Goal: Information Seeking & Learning: Check status

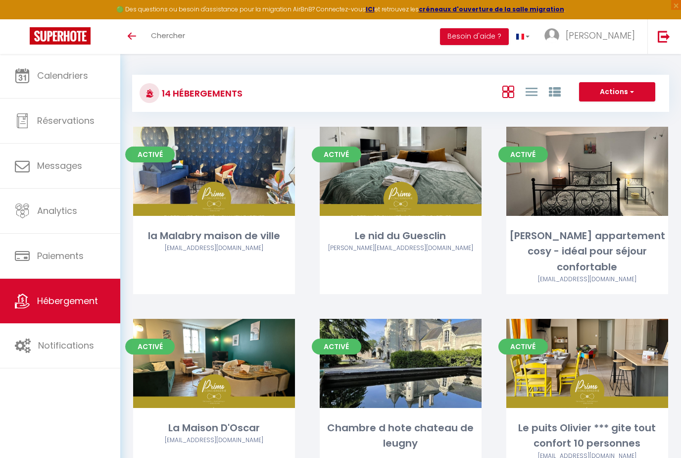
click at [56, 318] on link "Hébergement" at bounding box center [60, 301] width 120 height 45
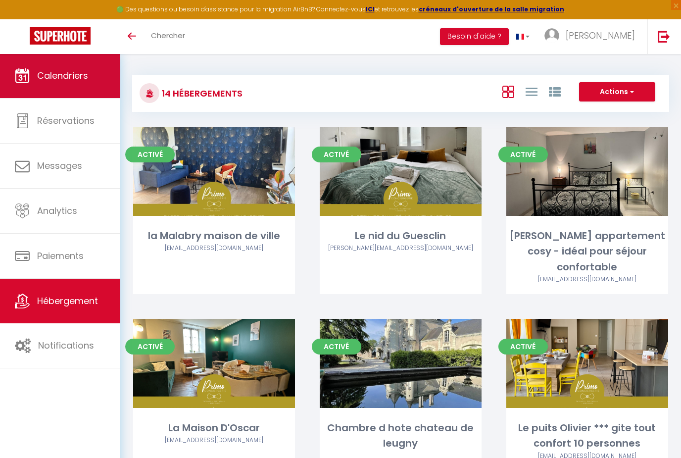
click at [59, 86] on link "Calendriers" at bounding box center [60, 75] width 120 height 45
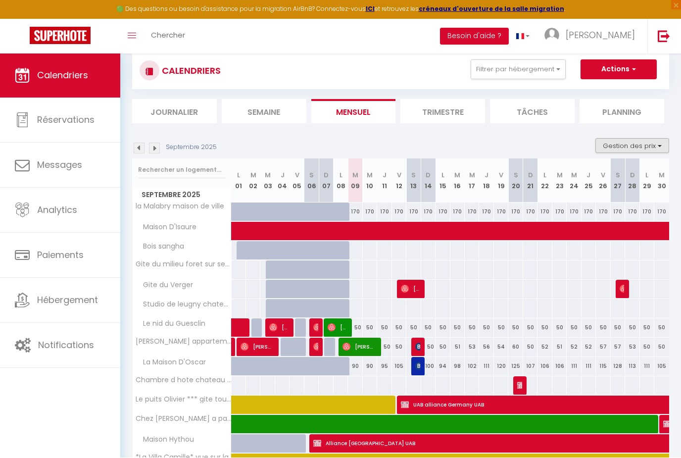
scroll to position [23, 0]
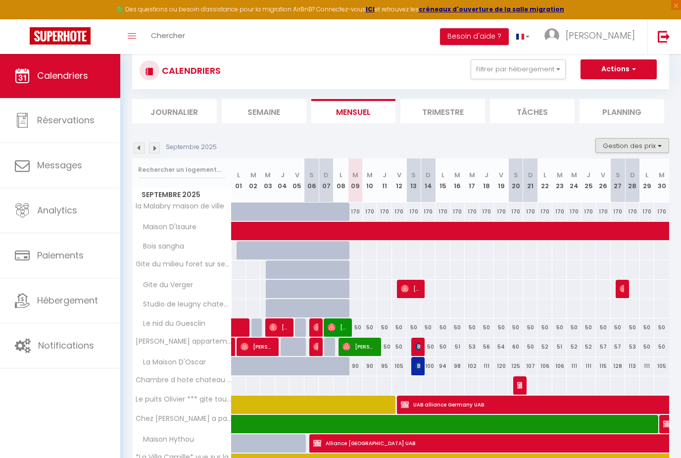
click at [623, 148] on button "Gestion des prix" at bounding box center [633, 145] width 74 height 15
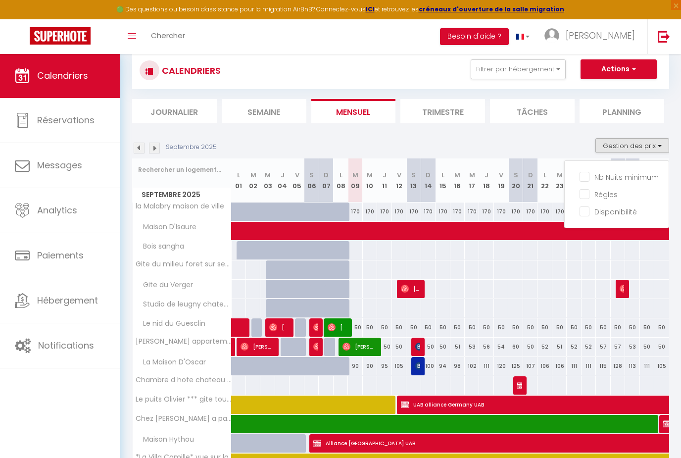
click at [623, 148] on div at bounding box center [340, 229] width 681 height 458
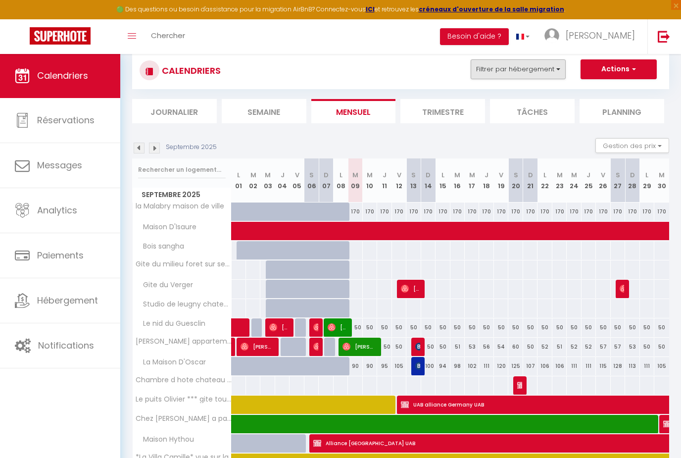
click at [546, 68] on button "Filtrer par hébergement" at bounding box center [518, 69] width 95 height 20
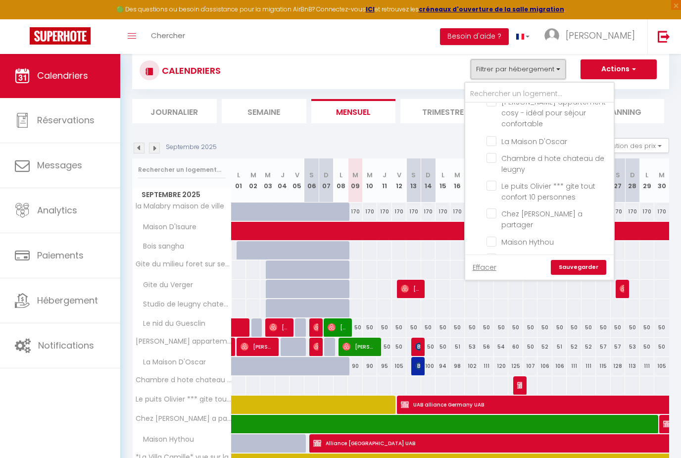
scroll to position [52, 0]
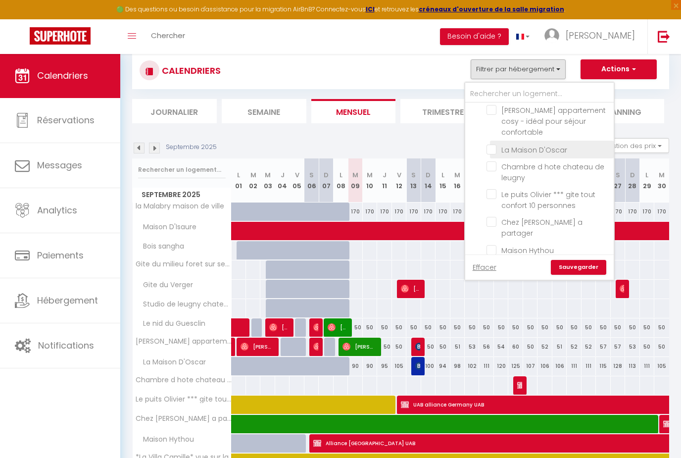
click at [493, 144] on input "La Maison D'Oscar" at bounding box center [549, 149] width 124 height 10
checkbox input "true"
checkbox input "false"
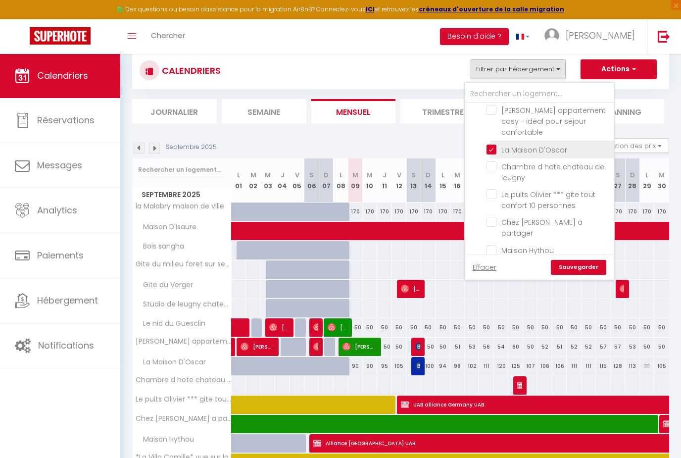
checkbox input "false"
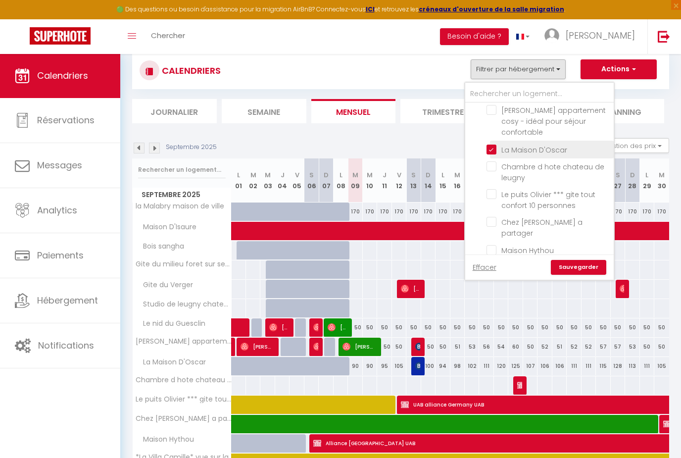
checkbox input "false"
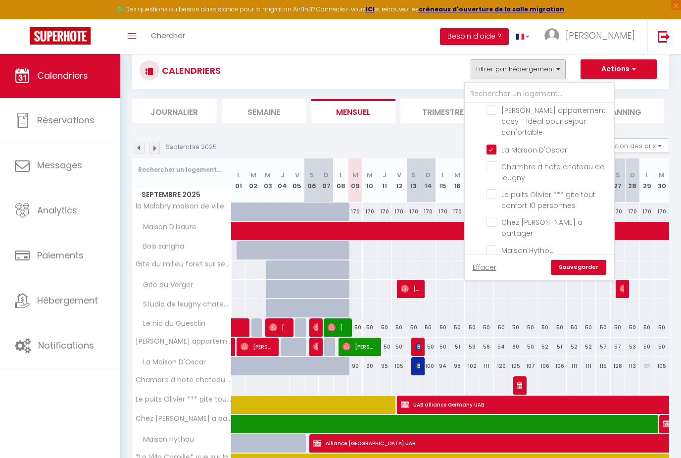
click at [591, 265] on link "Sauvegarder" at bounding box center [578, 267] width 55 height 15
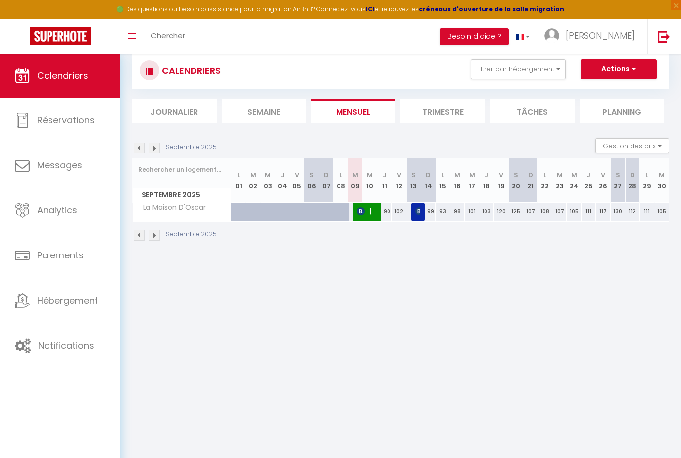
click at [135, 238] on img at bounding box center [139, 235] width 11 height 11
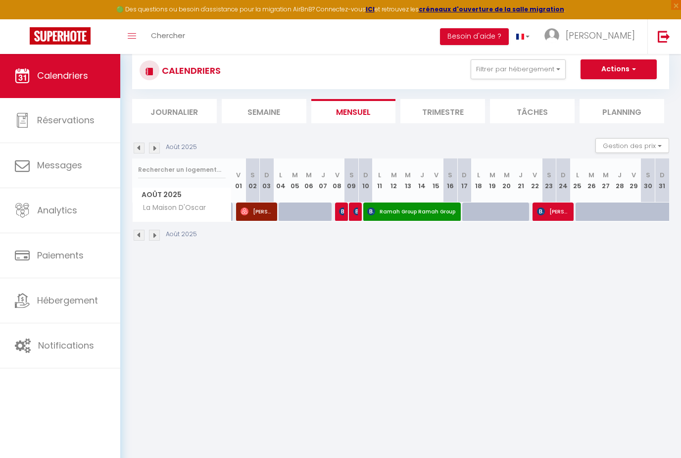
click at [135, 238] on img at bounding box center [139, 235] width 11 height 11
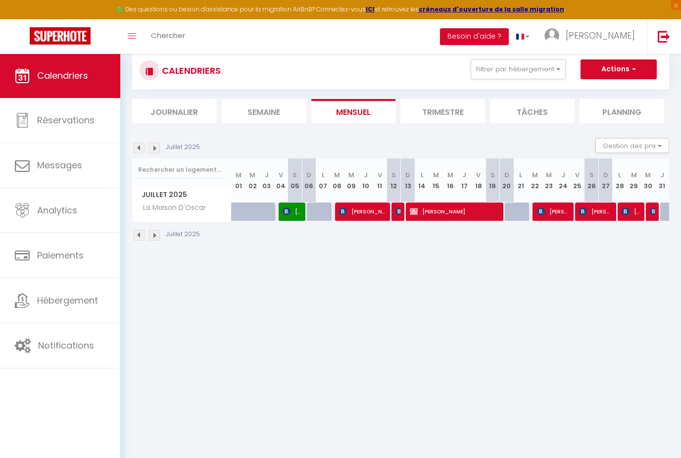
click at [135, 238] on img at bounding box center [139, 235] width 11 height 11
select select
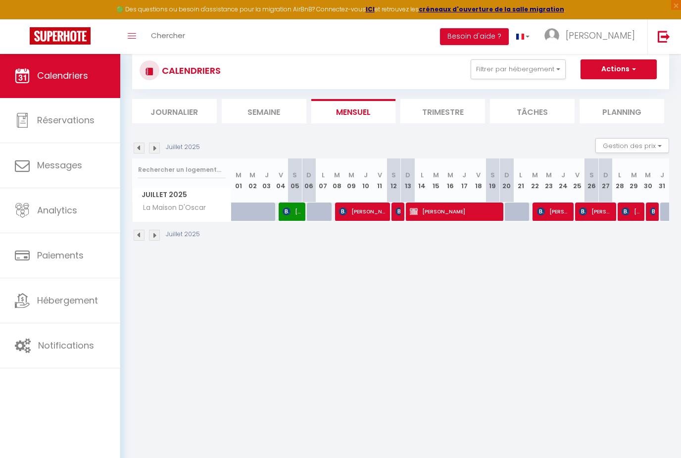
select select
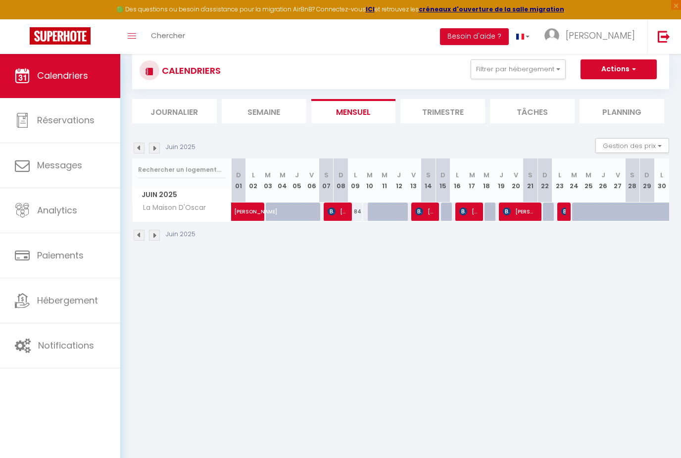
click at [251, 212] on span "[PERSON_NAME]" at bounding box center [257, 206] width 46 height 19
select select "OK"
select select "KO"
select select "0"
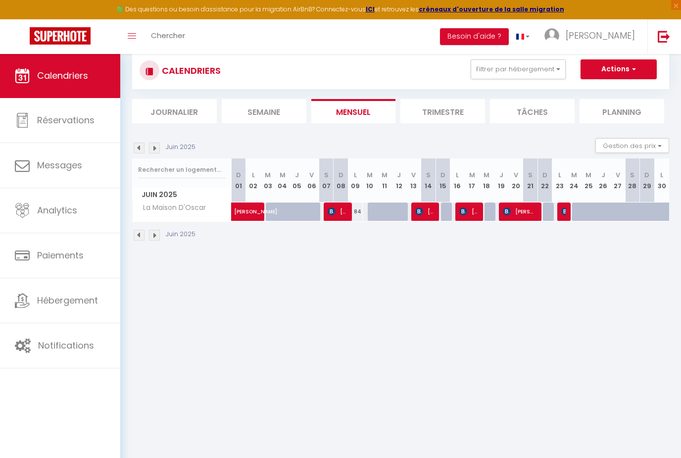
select select "1"
select select
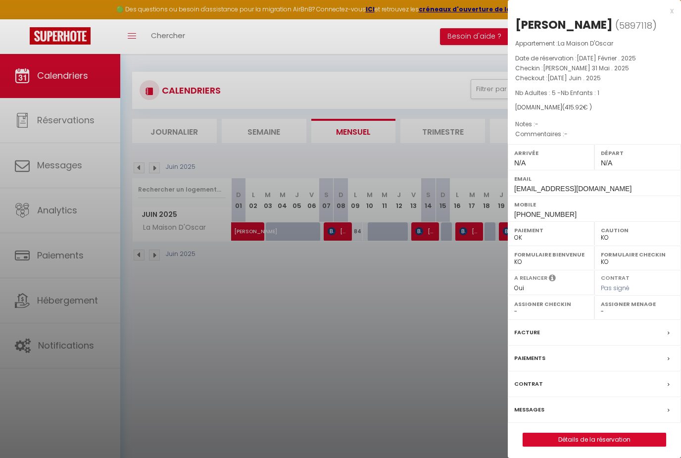
scroll to position [20, 0]
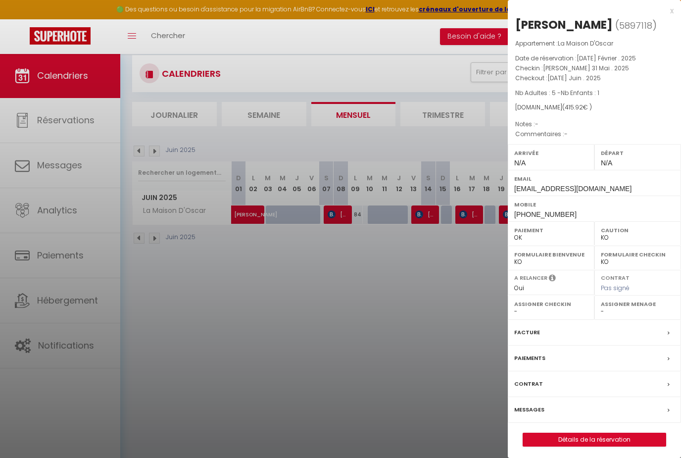
click at [259, 259] on div at bounding box center [340, 229] width 681 height 458
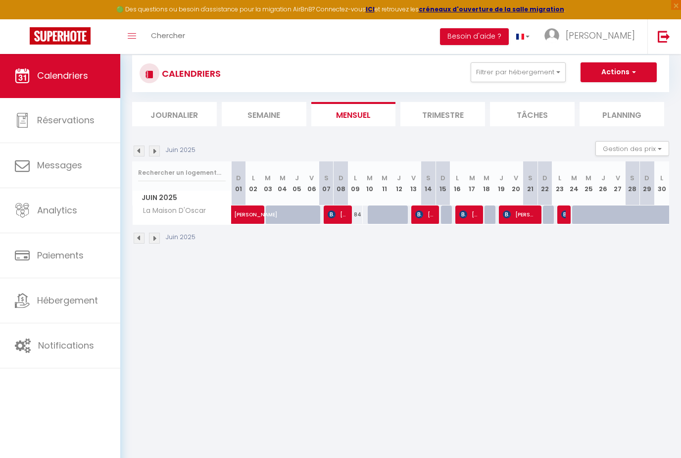
click at [337, 209] on span "[PERSON_NAME]" at bounding box center [337, 214] width 19 height 19
select select "OK"
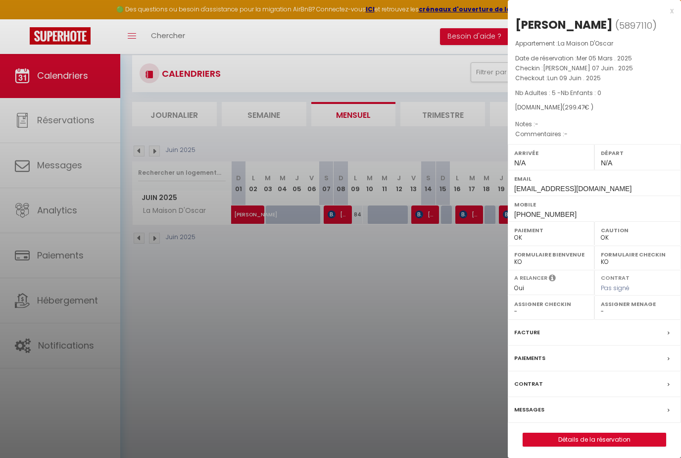
click at [410, 293] on div at bounding box center [340, 229] width 681 height 458
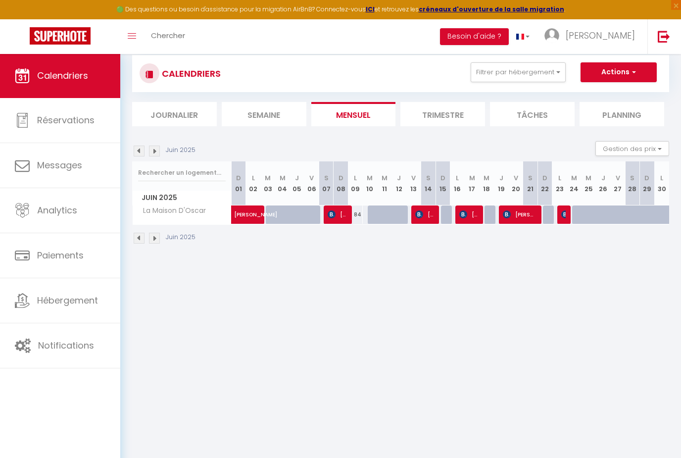
click at [429, 216] on span "[PERSON_NAME]" at bounding box center [424, 214] width 19 height 19
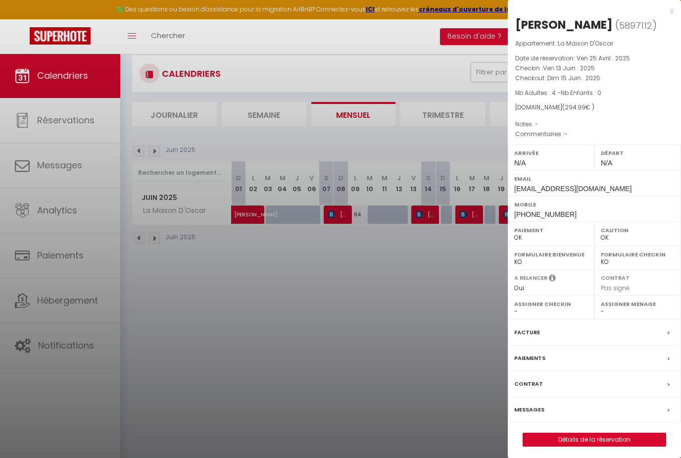
click at [305, 328] on div at bounding box center [340, 229] width 681 height 458
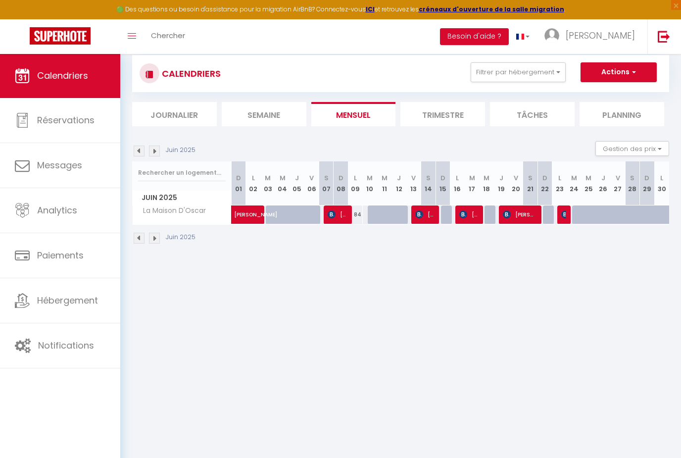
scroll to position [20, 0]
click at [477, 214] on span "[PERSON_NAME] [PERSON_NAME]" at bounding box center [468, 213] width 19 height 19
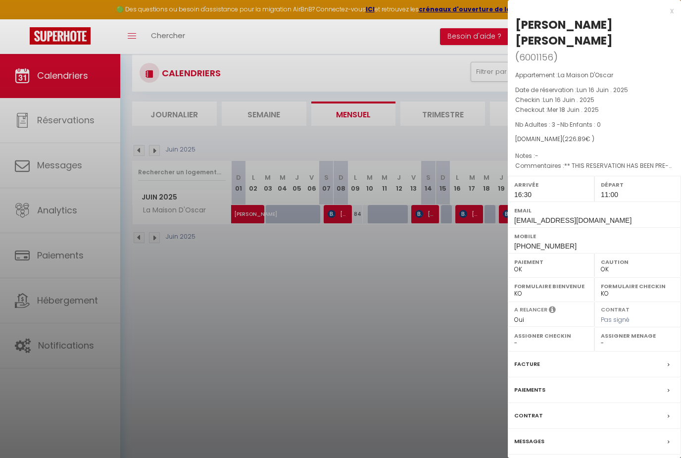
click at [414, 287] on div at bounding box center [340, 229] width 681 height 458
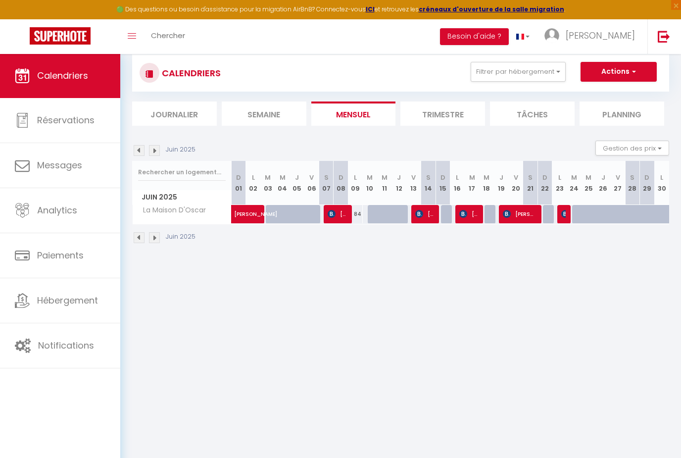
click at [526, 215] on span "[PERSON_NAME]" at bounding box center [520, 213] width 34 height 19
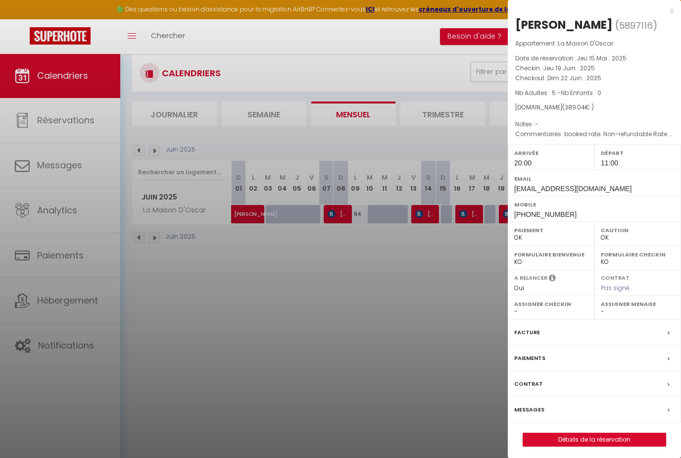
click at [489, 311] on div at bounding box center [340, 229] width 681 height 458
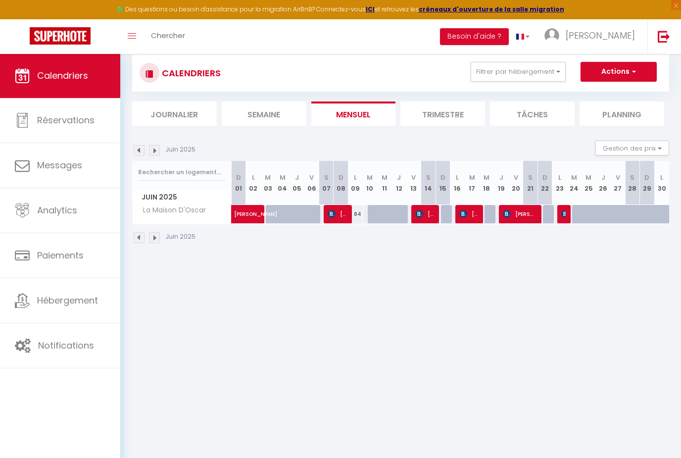
click at [566, 212] on img at bounding box center [565, 214] width 8 height 8
select select "0"
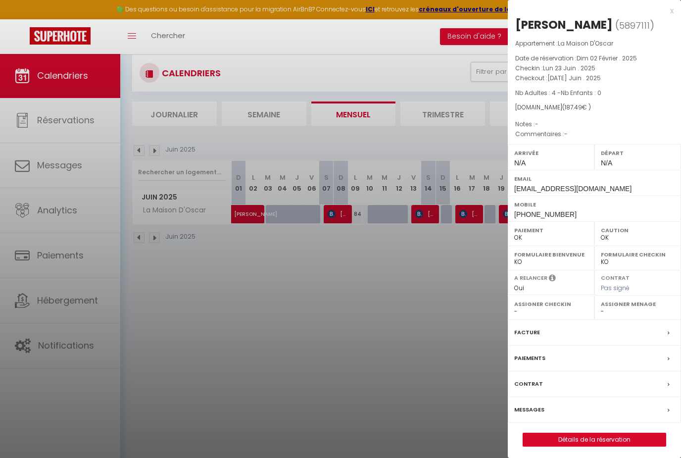
scroll to position [0, 0]
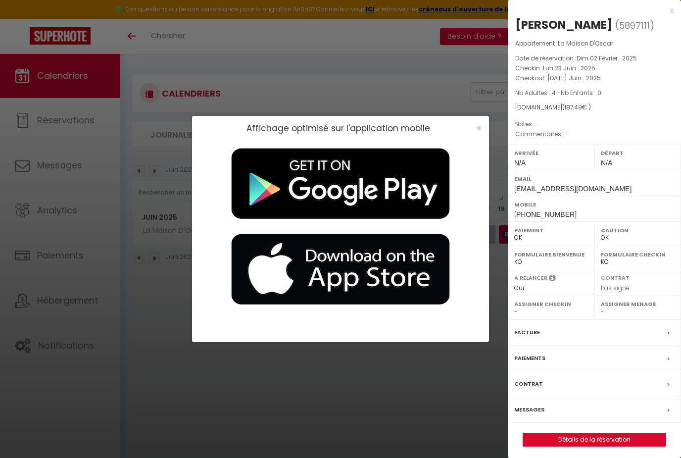
click at [482, 132] on div "×" at bounding box center [475, 128] width 25 height 10
click at [480, 127] on span "×" at bounding box center [478, 128] width 5 height 12
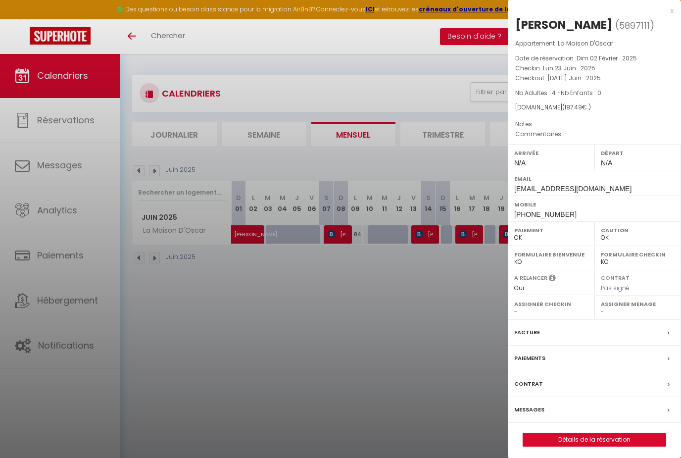
click at [323, 280] on div at bounding box center [340, 229] width 681 height 458
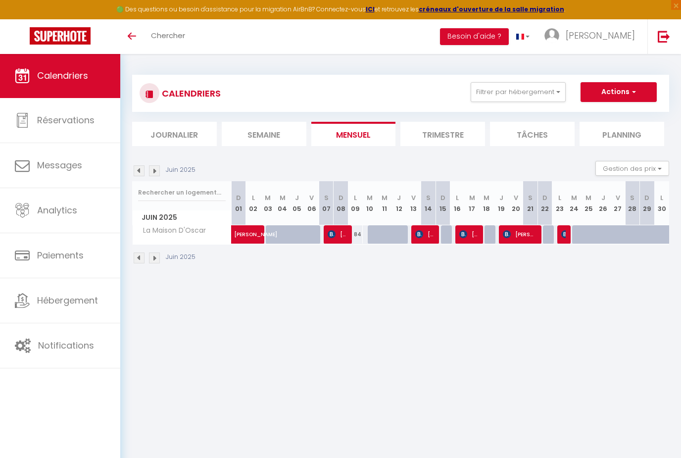
click at [155, 258] on img at bounding box center [154, 258] width 11 height 11
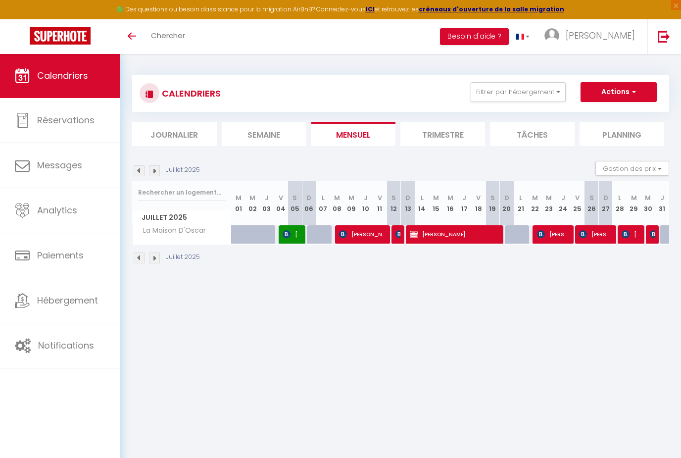
click at [287, 242] on span "[PERSON_NAME]" at bounding box center [292, 234] width 19 height 19
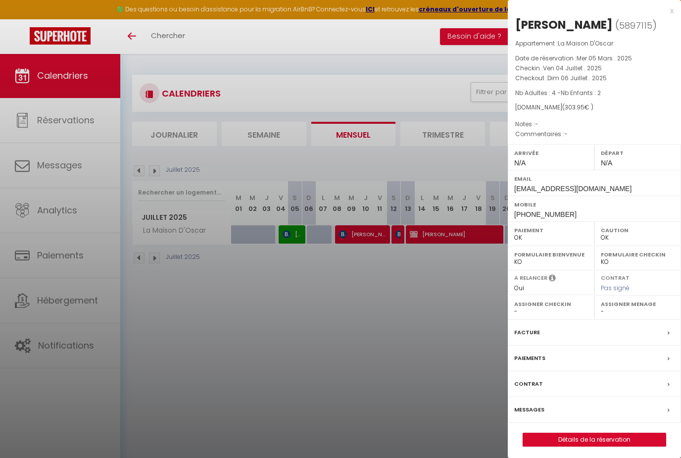
click at [341, 277] on div at bounding box center [340, 229] width 681 height 458
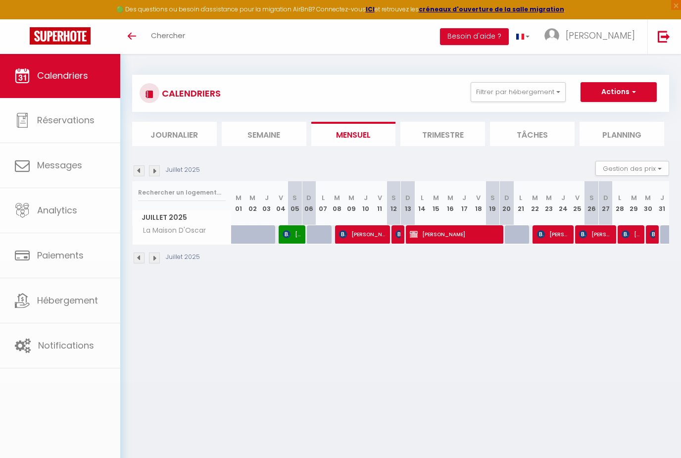
click at [350, 238] on span "[PERSON_NAME]" at bounding box center [363, 234] width 48 height 19
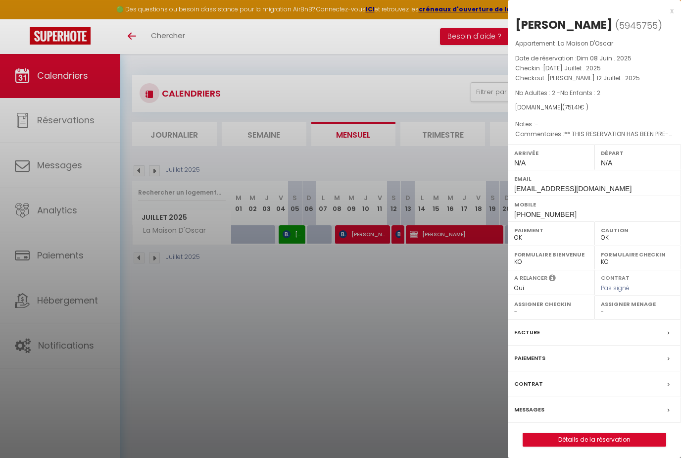
click at [322, 312] on div at bounding box center [340, 229] width 681 height 458
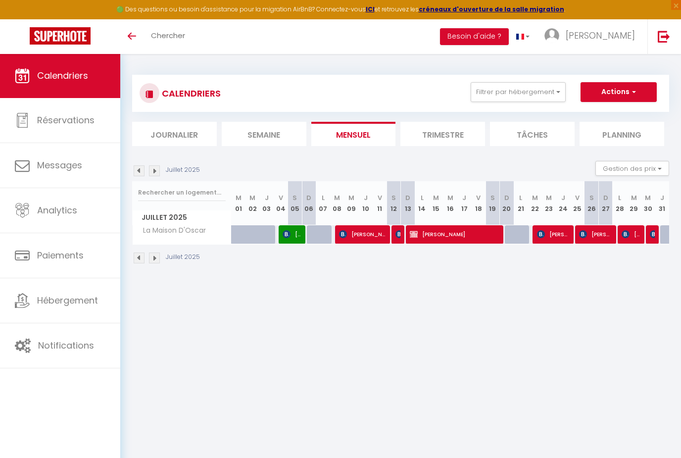
click at [394, 230] on div at bounding box center [399, 234] width 14 height 19
click at [396, 232] on img at bounding box center [400, 234] width 8 height 8
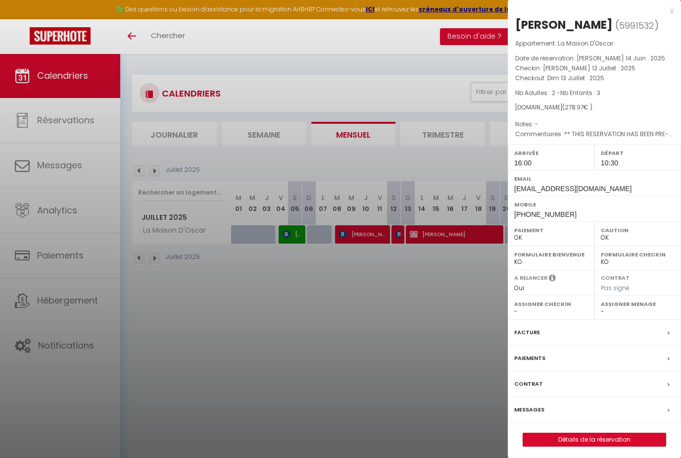
click at [409, 298] on div at bounding box center [340, 229] width 681 height 458
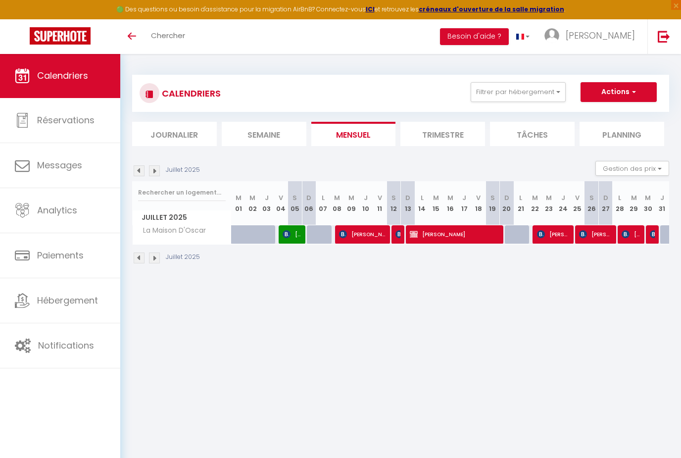
click at [437, 238] on span "[PERSON_NAME]" at bounding box center [455, 234] width 91 height 19
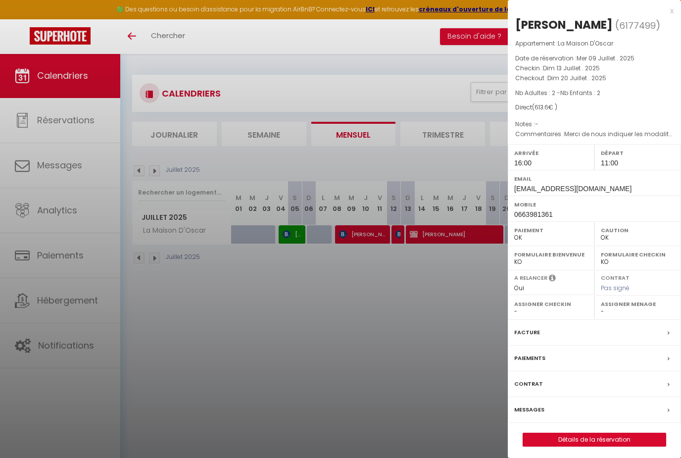
click at [437, 317] on div at bounding box center [340, 229] width 681 height 458
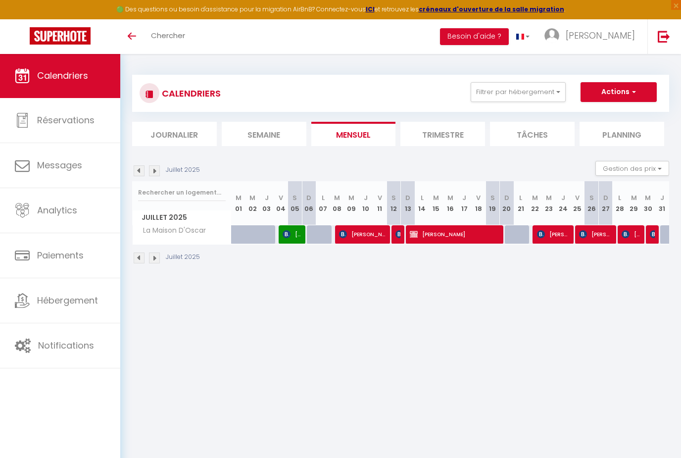
click at [543, 235] on img at bounding box center [541, 234] width 8 height 8
select select "0"
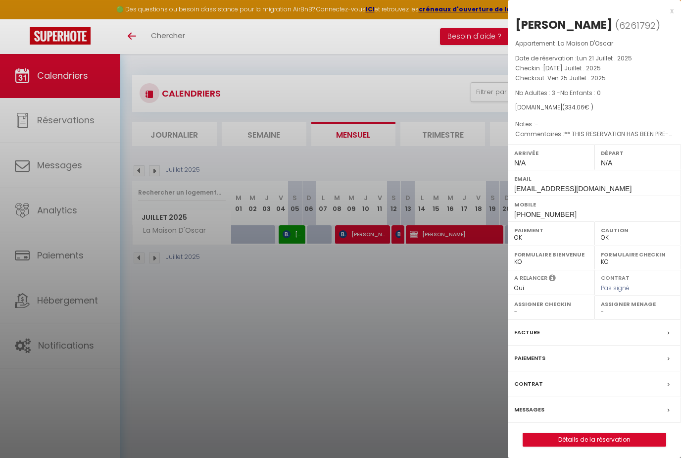
click at [453, 316] on div at bounding box center [340, 229] width 681 height 458
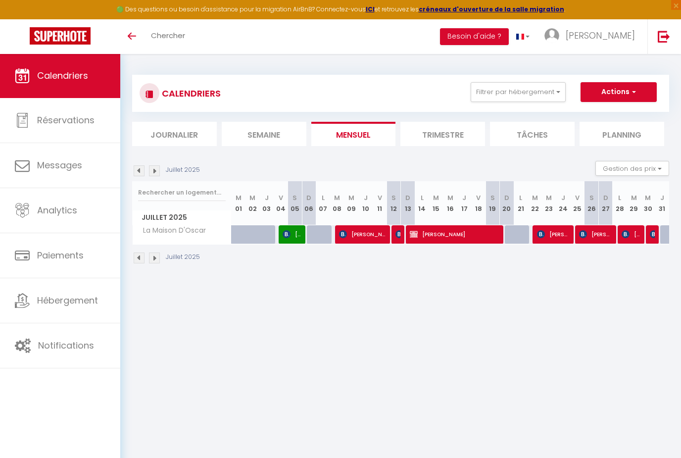
click at [594, 228] on span "[PERSON_NAME]" at bounding box center [596, 234] width 34 height 19
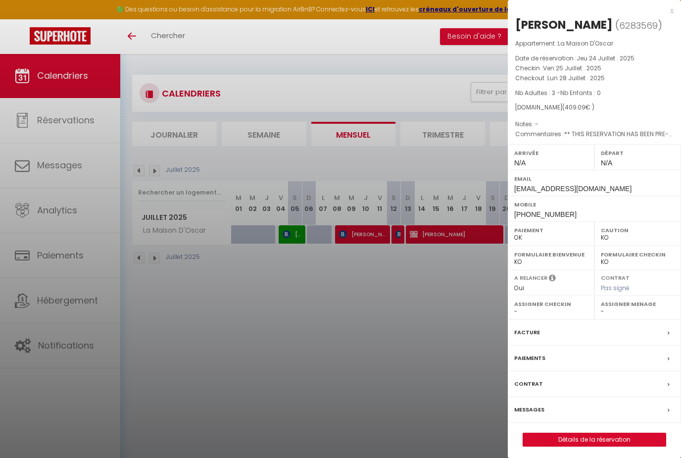
click at [456, 322] on div at bounding box center [340, 229] width 681 height 458
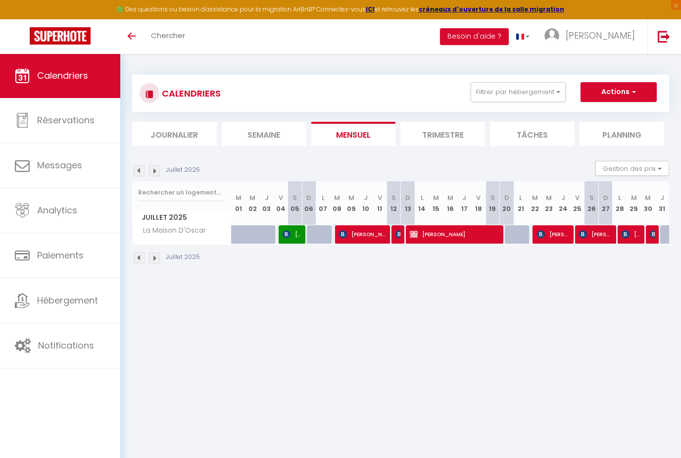
click at [608, 235] on span "[PERSON_NAME]" at bounding box center [596, 234] width 34 height 19
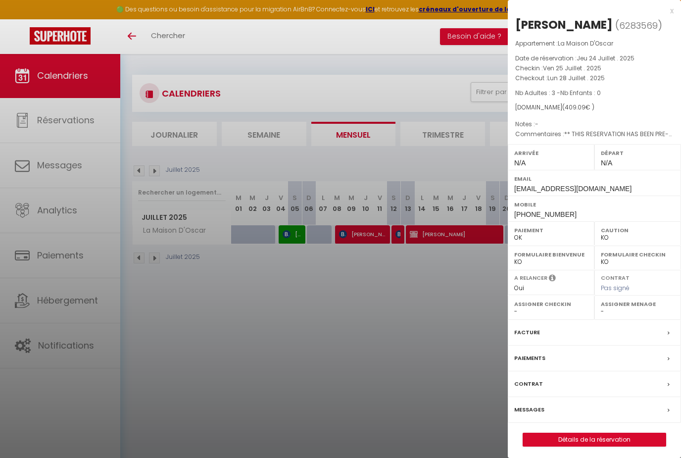
click at [445, 325] on div at bounding box center [340, 229] width 681 height 458
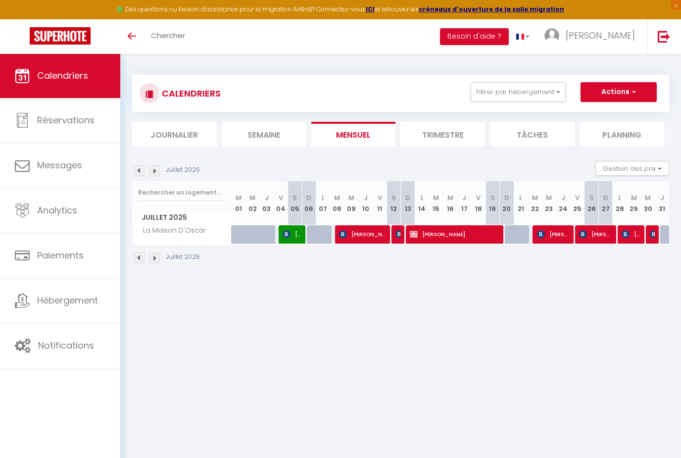
click at [636, 238] on span "[PERSON_NAME]" at bounding box center [631, 234] width 19 height 19
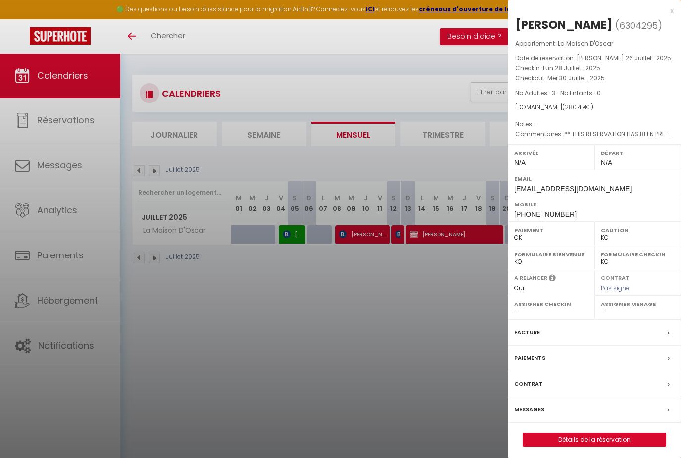
click at [442, 320] on div at bounding box center [340, 229] width 681 height 458
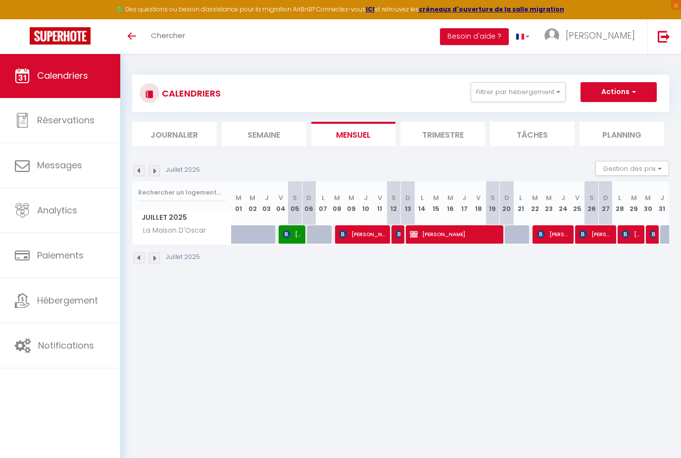
click at [660, 223] on th "J 31" at bounding box center [662, 203] width 14 height 44
click at [655, 230] on img at bounding box center [654, 234] width 8 height 8
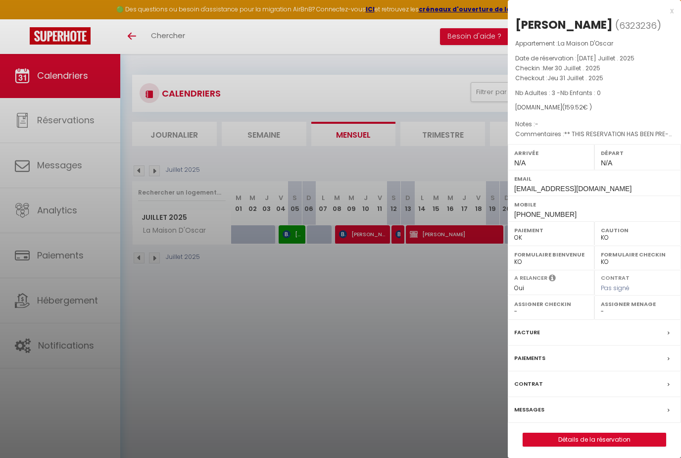
click at [388, 337] on div at bounding box center [340, 229] width 681 height 458
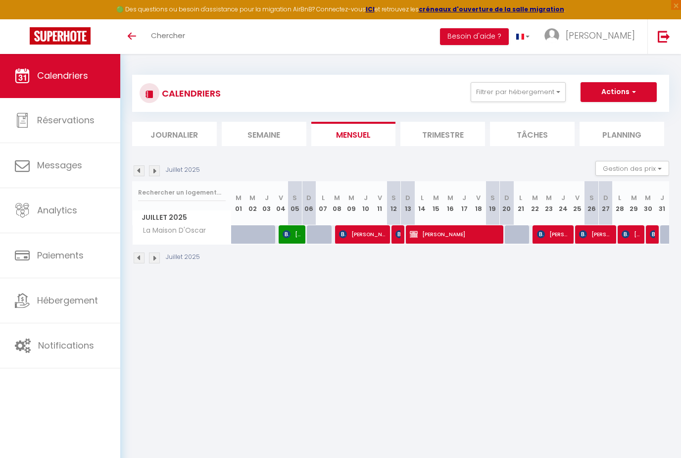
click at [295, 237] on span "[PERSON_NAME]" at bounding box center [292, 234] width 19 height 19
select select "OK"
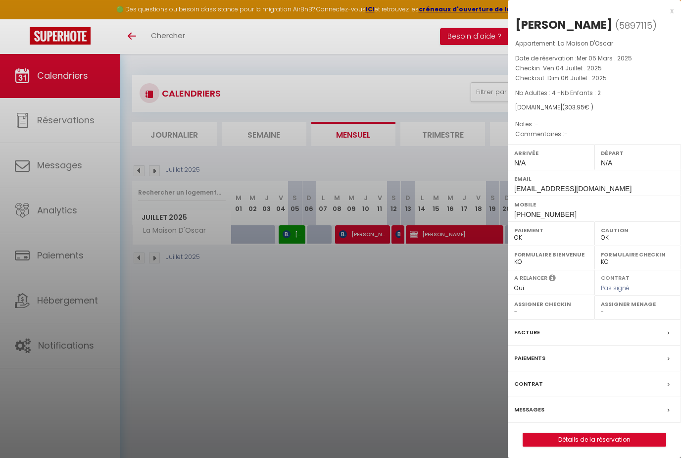
click at [304, 259] on div at bounding box center [340, 229] width 681 height 458
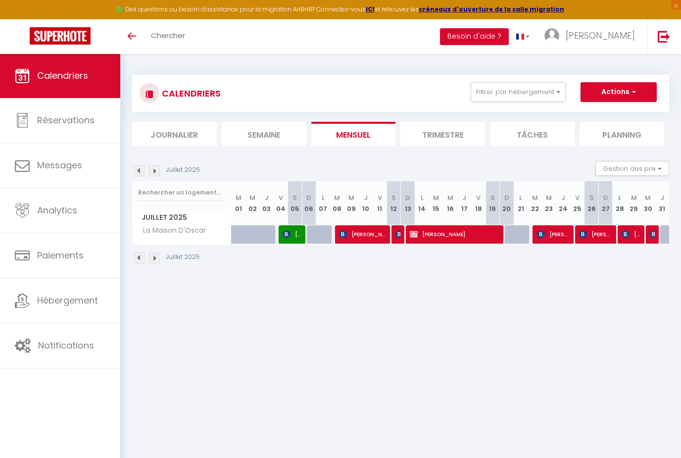
click at [360, 242] on span "[PERSON_NAME]" at bounding box center [363, 234] width 48 height 19
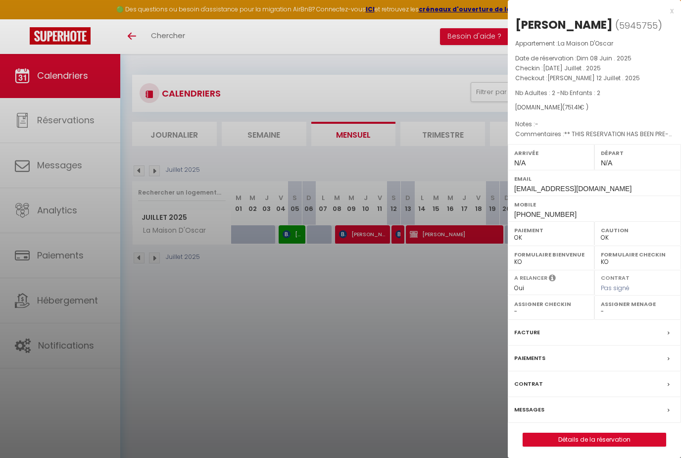
click at [310, 347] on div at bounding box center [340, 229] width 681 height 458
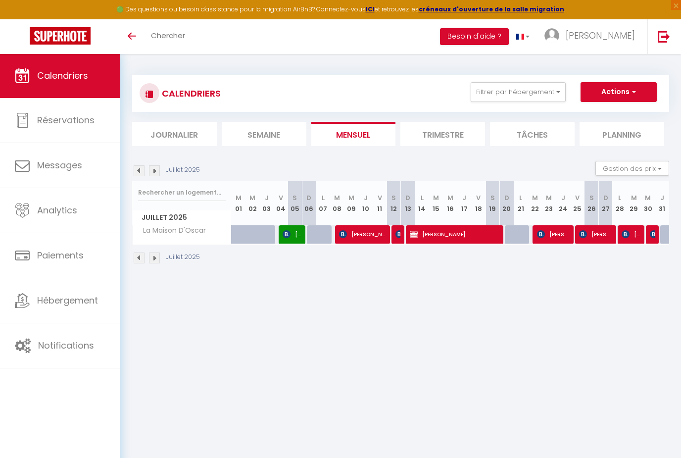
click at [399, 225] on span "[PERSON_NAME]" at bounding box center [398, 234] width 5 height 19
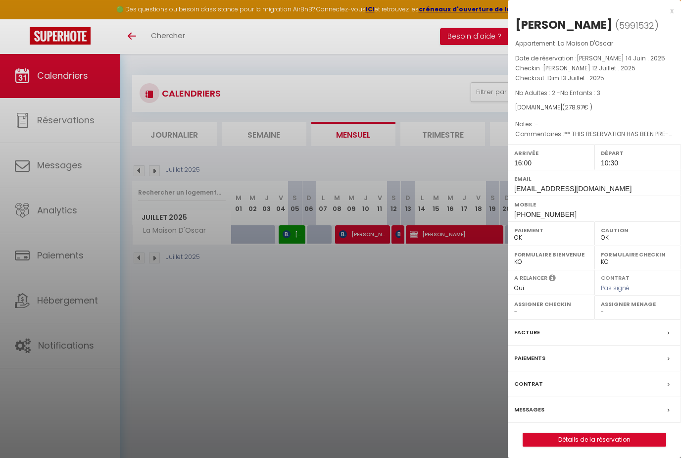
drag, startPoint x: 304, startPoint y: 386, endPoint x: 312, endPoint y: 383, distance: 8.6
click at [305, 386] on div at bounding box center [340, 229] width 681 height 458
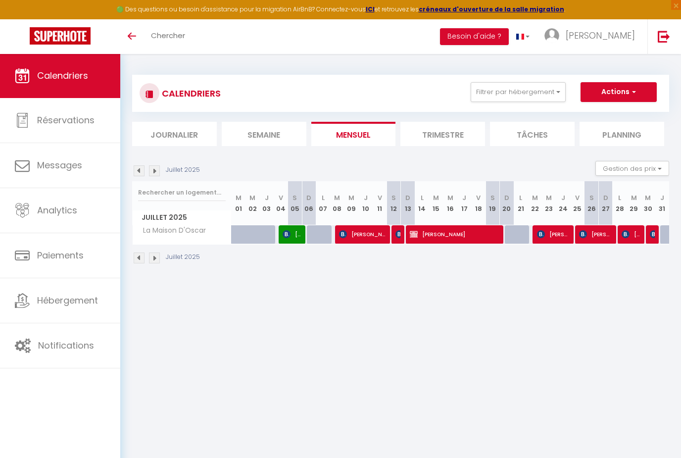
click at [460, 232] on span "[PERSON_NAME]" at bounding box center [455, 234] width 91 height 19
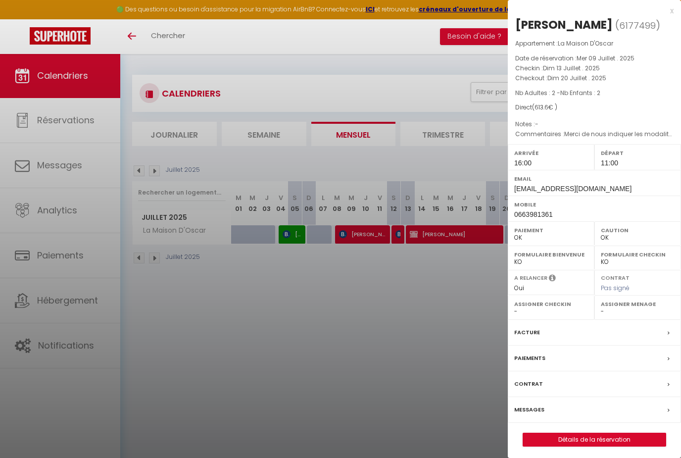
click at [369, 346] on div at bounding box center [340, 229] width 681 height 458
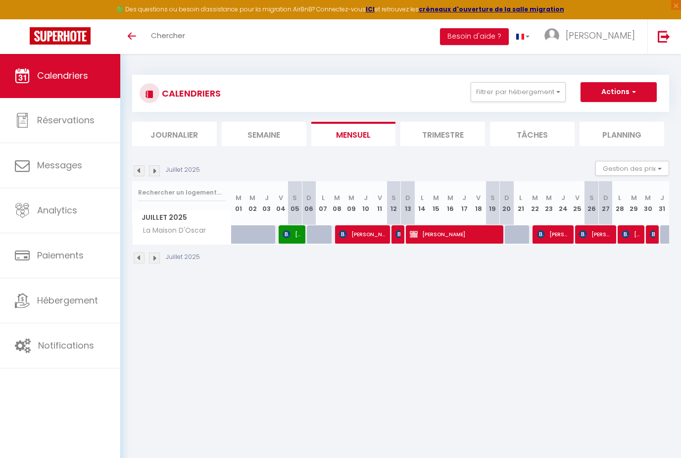
click at [553, 235] on span "[PERSON_NAME]" at bounding box center [554, 234] width 34 height 19
select select "0"
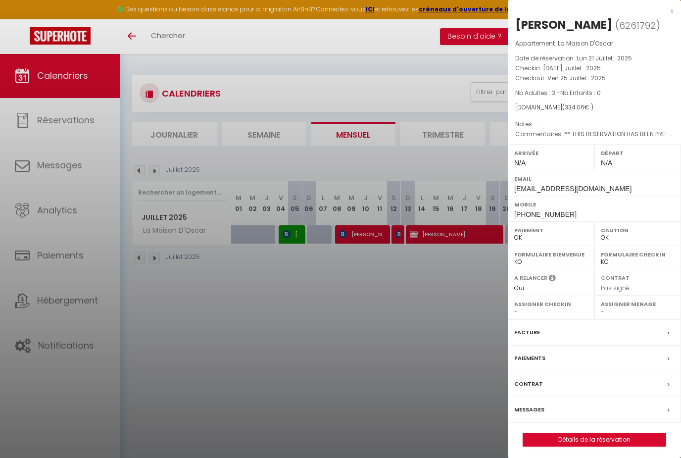
click at [449, 299] on div at bounding box center [340, 229] width 681 height 458
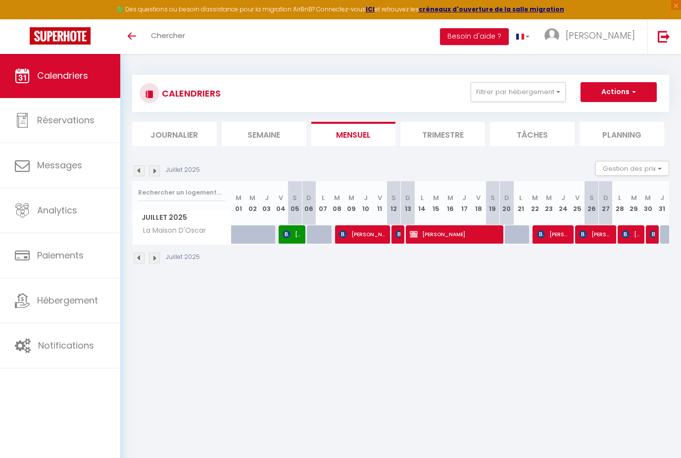
click at [599, 237] on span "[PERSON_NAME]" at bounding box center [596, 234] width 34 height 19
select select "KO"
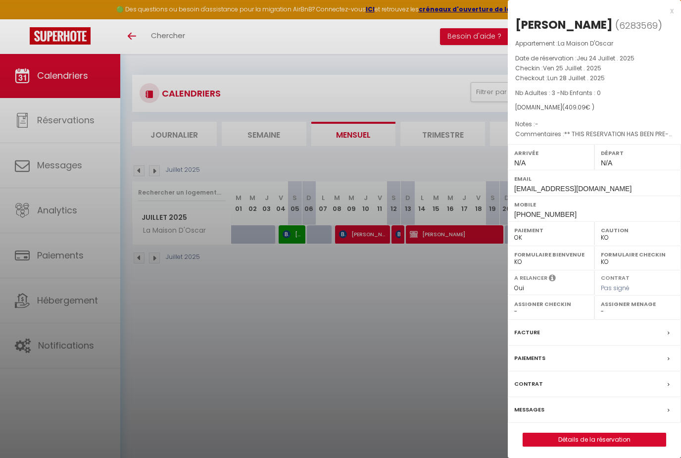
click at [414, 310] on div at bounding box center [340, 229] width 681 height 458
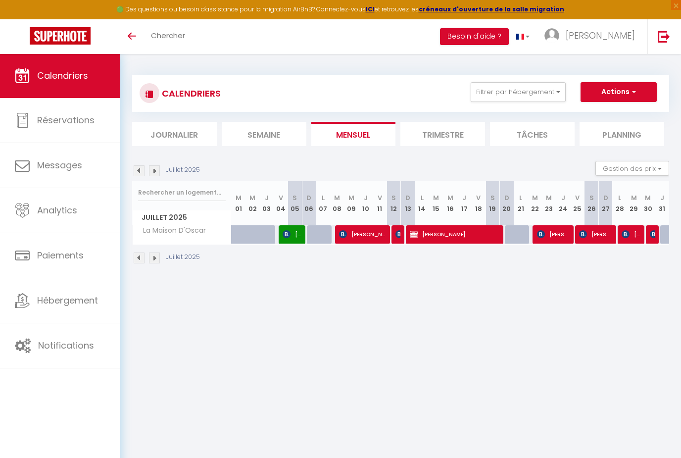
click at [631, 238] on span "[PERSON_NAME]" at bounding box center [631, 234] width 19 height 19
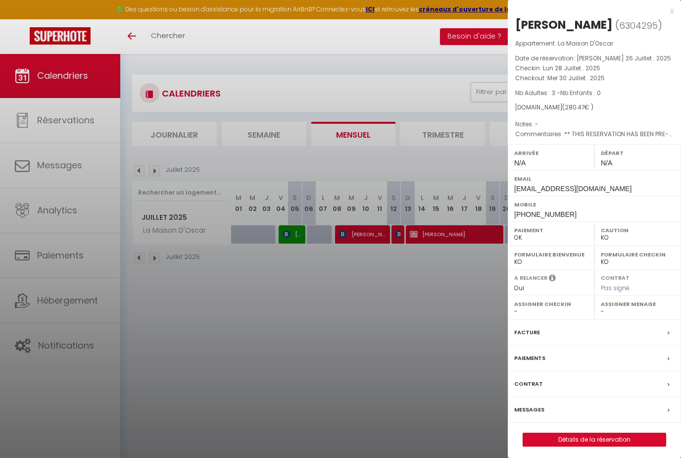
click at [412, 348] on div at bounding box center [340, 229] width 681 height 458
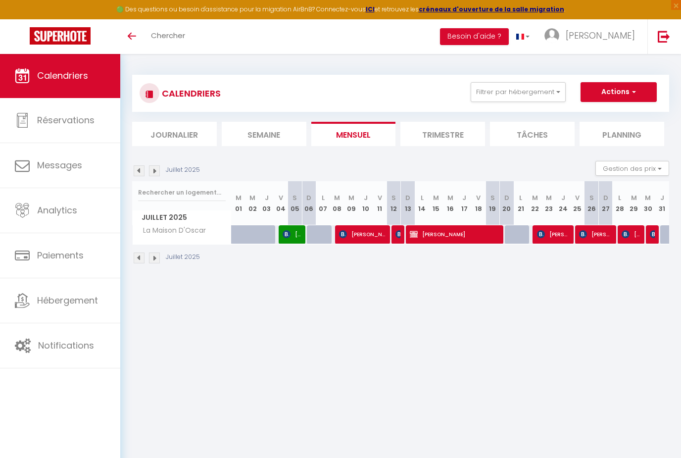
click at [635, 238] on span "[PERSON_NAME]" at bounding box center [631, 234] width 19 height 19
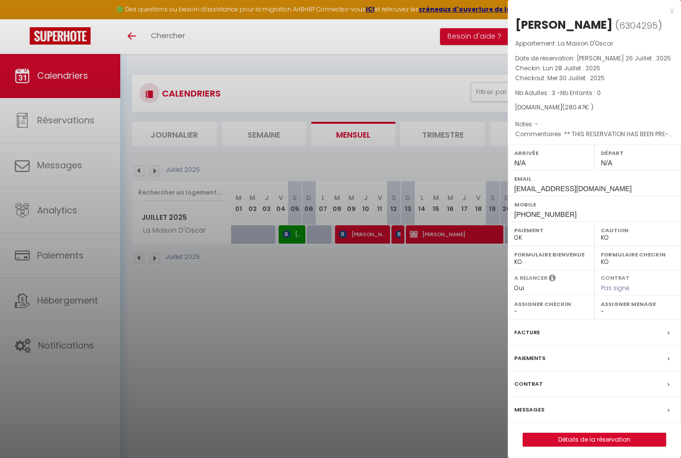
drag, startPoint x: 373, startPoint y: 332, endPoint x: 391, endPoint y: 328, distance: 17.7
click at [373, 332] on div at bounding box center [340, 229] width 681 height 458
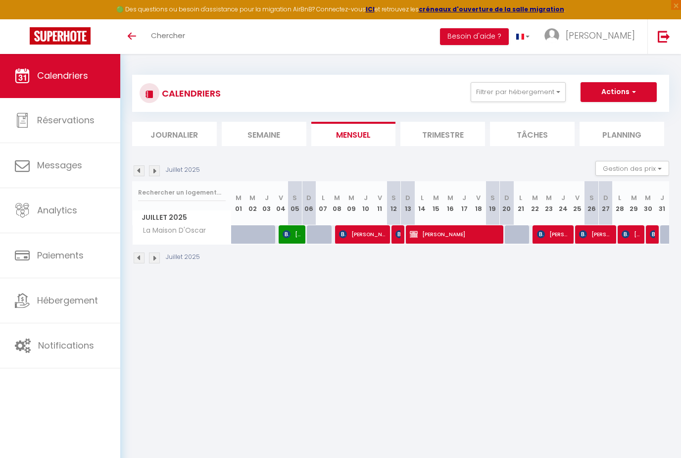
click at [653, 238] on img at bounding box center [654, 234] width 8 height 8
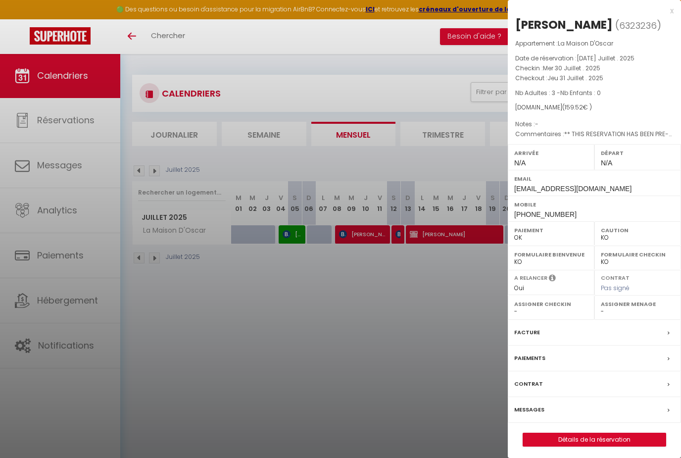
click at [269, 314] on div at bounding box center [340, 229] width 681 height 458
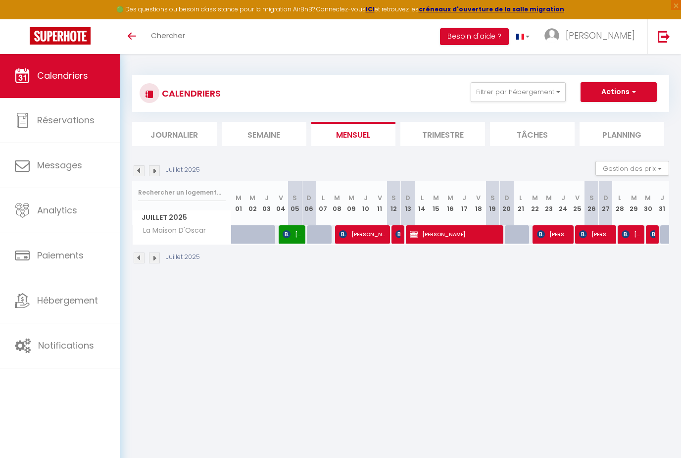
click at [346, 357] on body "🟢 Des questions ou besoin d'assistance pour la migration AirBnB? Connectez-vous…" at bounding box center [340, 282] width 681 height 458
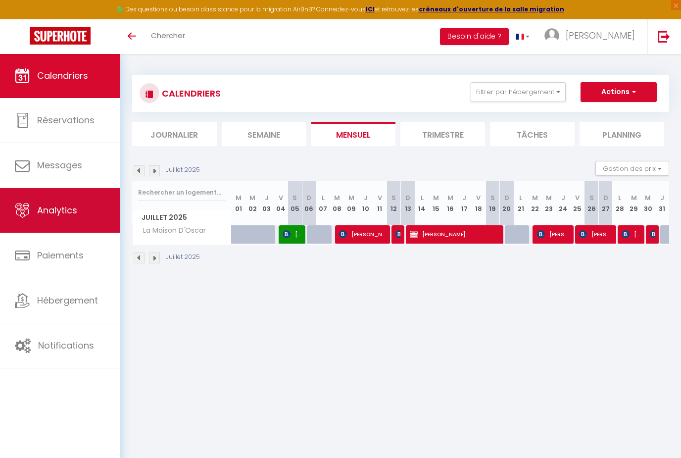
click at [82, 201] on link "Analytics" at bounding box center [60, 210] width 120 height 45
select select "2025"
select select "9"
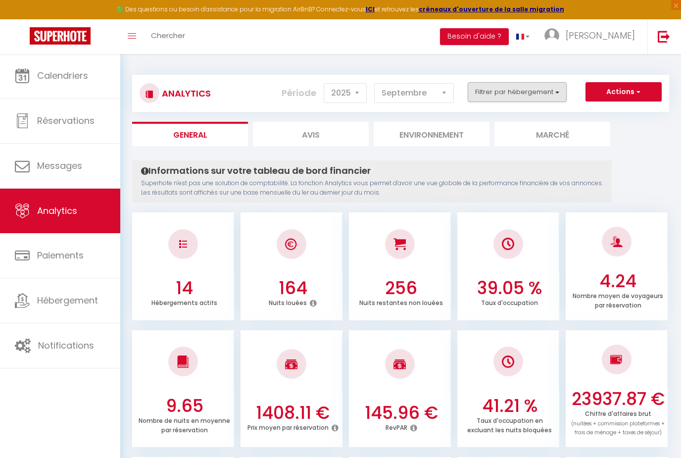
click at [504, 88] on button "Filtrer par hébergement" at bounding box center [517, 92] width 99 height 20
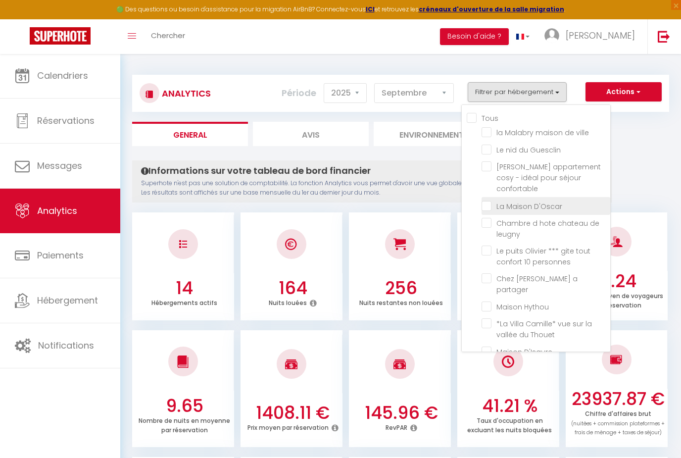
click at [488, 200] on D\'Oscar "checkbox" at bounding box center [546, 205] width 129 height 10
checkbox D\'Oscar "true"
checkbox ville "false"
checkbox Guesclin "false"
checkbox confortable "false"
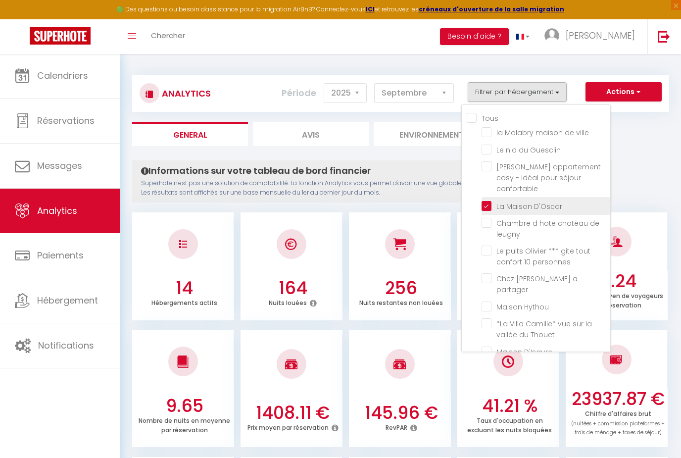
checkbox leugny "false"
checkbox personnes "false"
checkbox partager "false"
checkbox Hythou "false"
checkbox Thouet "false"
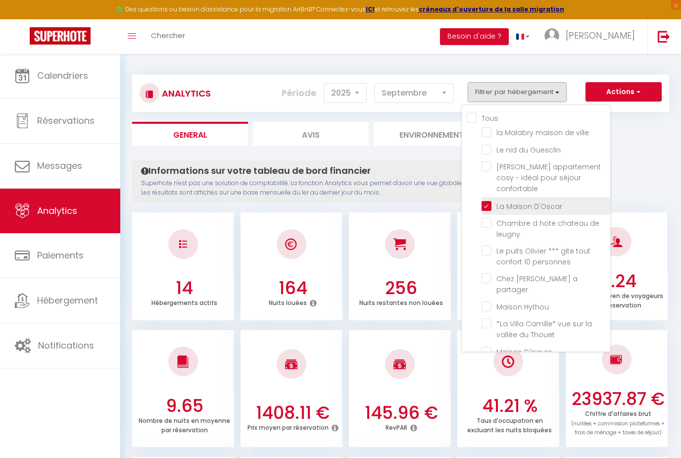
checkbox D\'Isaure "false"
checkbox sangha "false"
checkbox sevres "false"
checkbox Verger "false"
checkbox chateau "false"
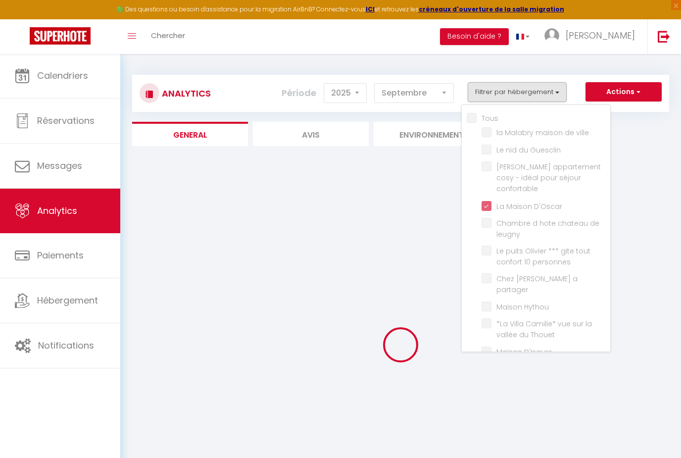
checkbox ville "false"
checkbox Guesclin "false"
checkbox confortable "false"
checkbox leugny "false"
checkbox personnes "false"
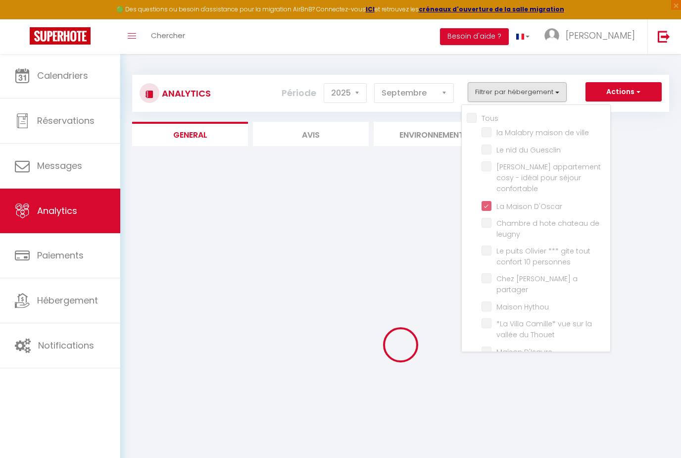
checkbox partager "false"
checkbox Hythou "false"
checkbox Thouet "false"
checkbox D\'Isaure "false"
checkbox sangha "false"
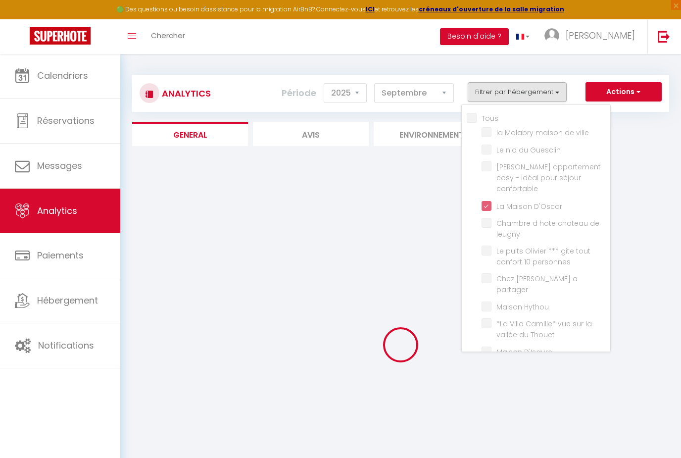
checkbox sevres "false"
checkbox Verger "false"
checkbox chateau "false"
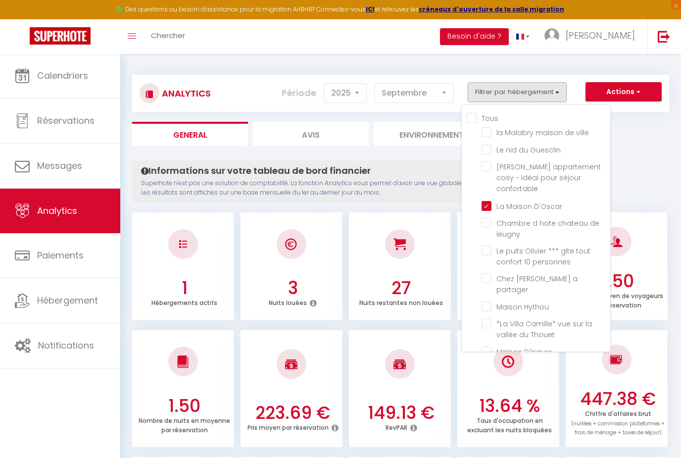
click at [672, 181] on div at bounding box center [340, 229] width 681 height 458
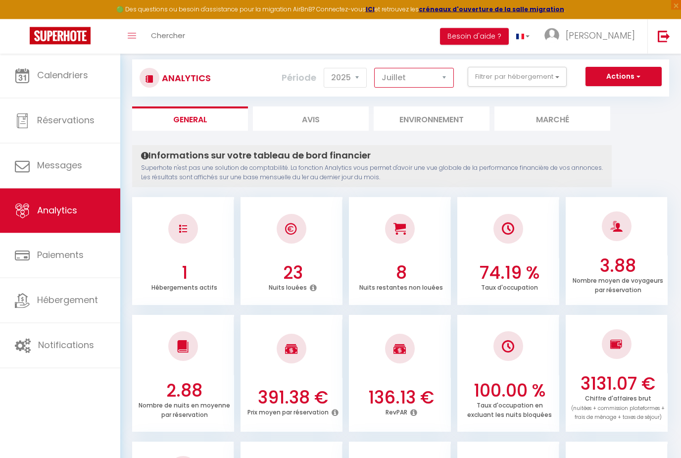
scroll to position [15, 0]
click at [518, 72] on button "Filtrer par hébergement" at bounding box center [517, 77] width 99 height 20
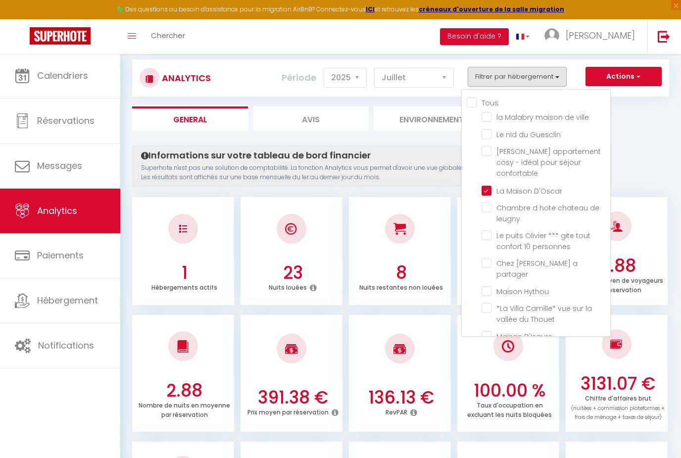
click at [417, 152] on div at bounding box center [340, 229] width 681 height 458
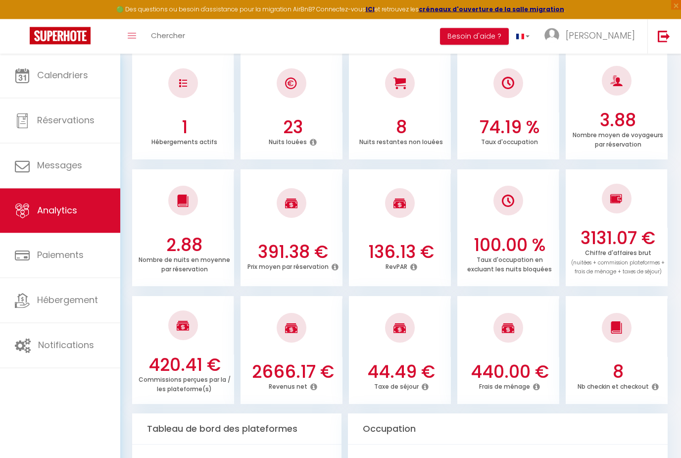
scroll to position [161, 0]
click at [313, 383] on icon at bounding box center [313, 387] width 7 height 8
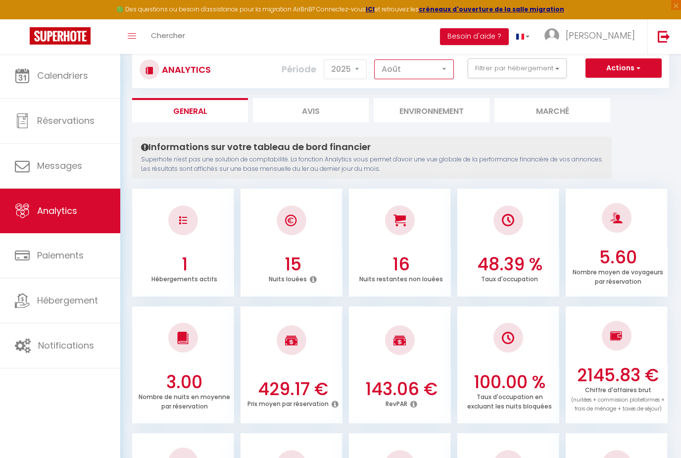
scroll to position [0, 0]
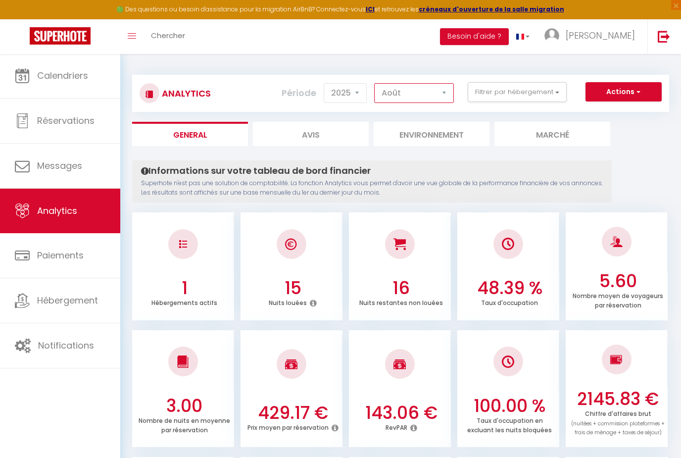
select select "6"
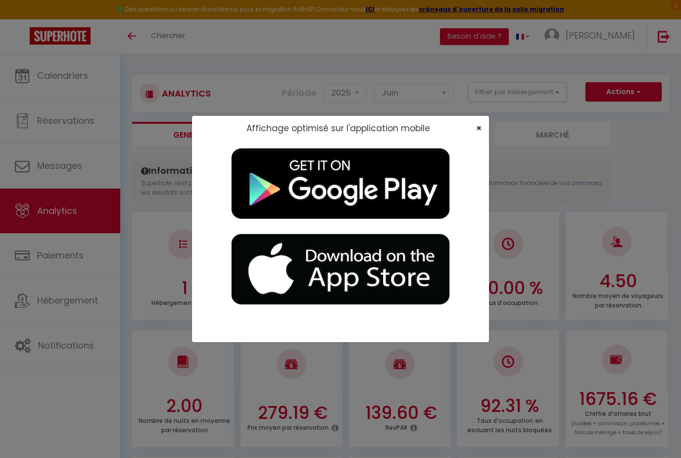
click at [477, 134] on span "×" at bounding box center [478, 128] width 5 height 12
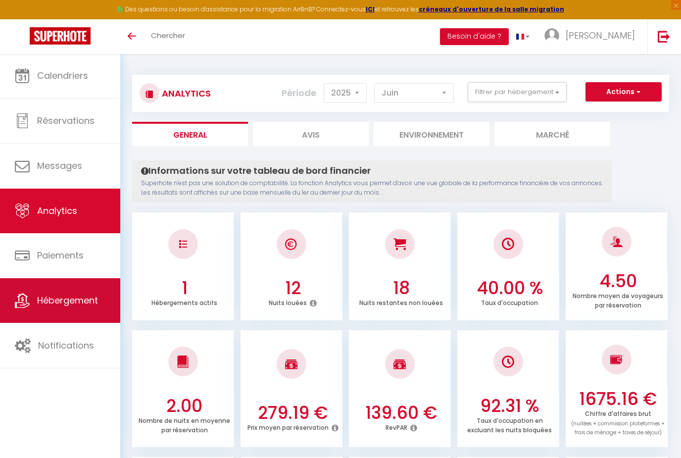
click at [51, 292] on link "Hébergement" at bounding box center [60, 300] width 120 height 45
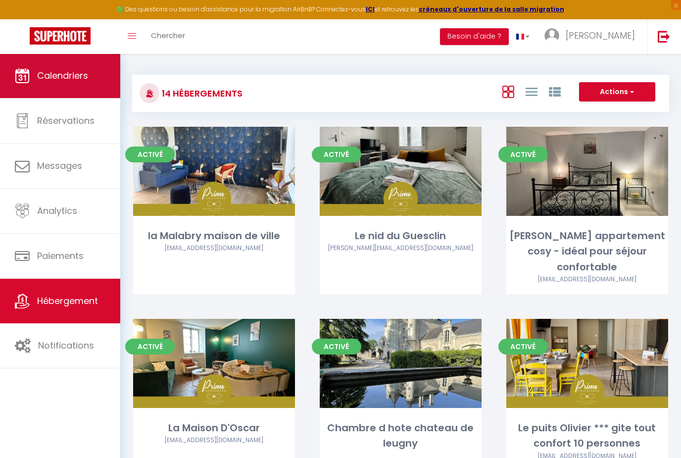
click at [69, 84] on link "Calendriers" at bounding box center [60, 75] width 120 height 45
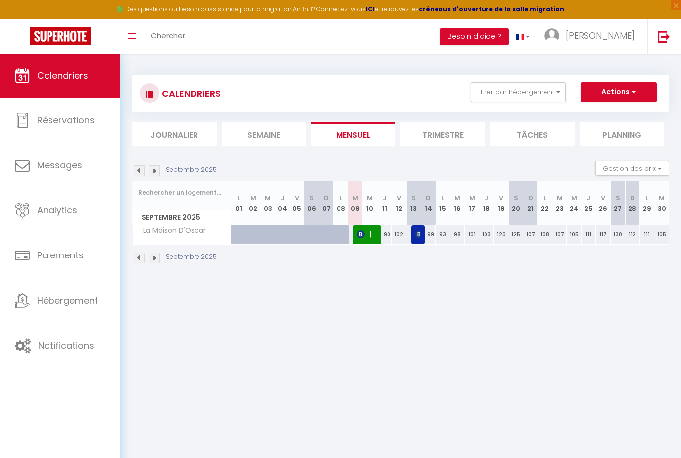
click at [369, 236] on span "[PERSON_NAME]" at bounding box center [366, 234] width 19 height 19
select select "OK"
select select "1"
select select "0"
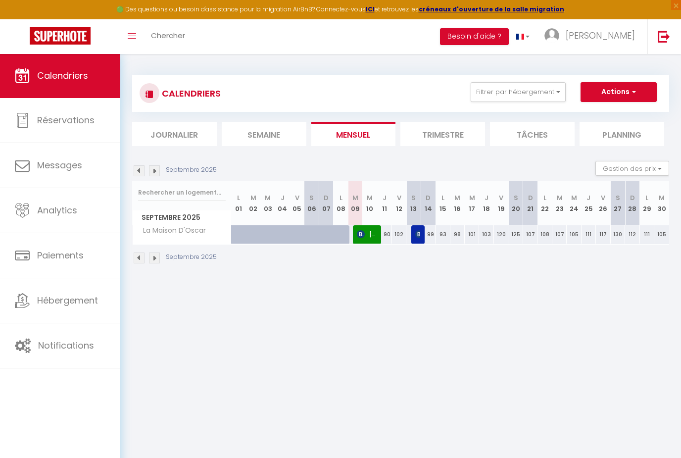
select select "1"
select select
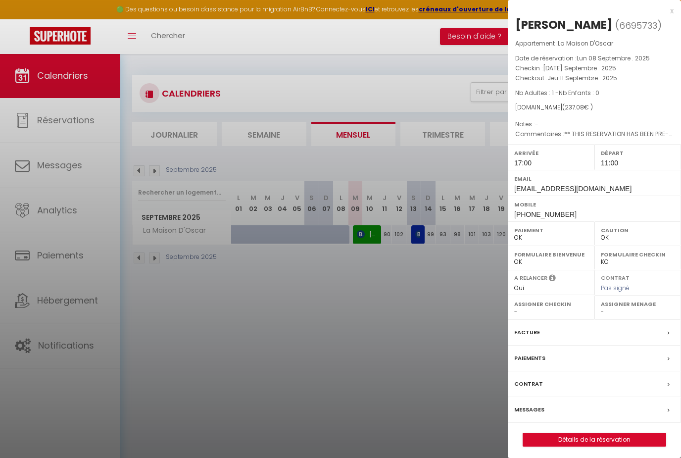
click at [384, 324] on div at bounding box center [340, 229] width 681 height 458
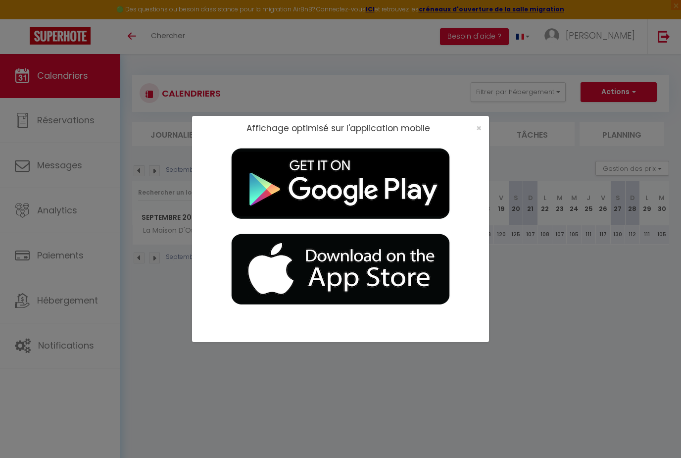
click at [482, 133] on div "×" at bounding box center [475, 128] width 25 height 10
click at [476, 134] on span "×" at bounding box center [478, 128] width 5 height 12
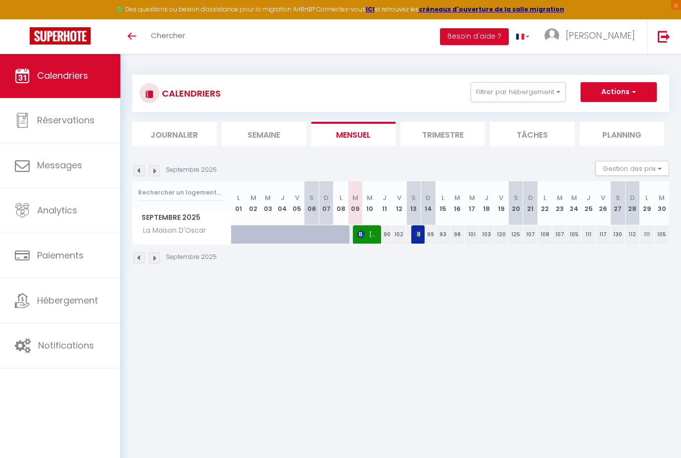
click at [380, 324] on body "🟢 Des questions ou besoin d'assistance pour la migration AirBnB? Connectez-vous…" at bounding box center [340, 282] width 681 height 458
click at [367, 59] on div "CALENDRIERS Filtrer par hébergement Tous la Malabry maison de ville Le nid du G…" at bounding box center [400, 169] width 561 height 232
click at [287, 325] on body "🟢 Des questions ou besoin d'assistance pour la migration AirBnB? Connectez-vous…" at bounding box center [340, 282] width 681 height 458
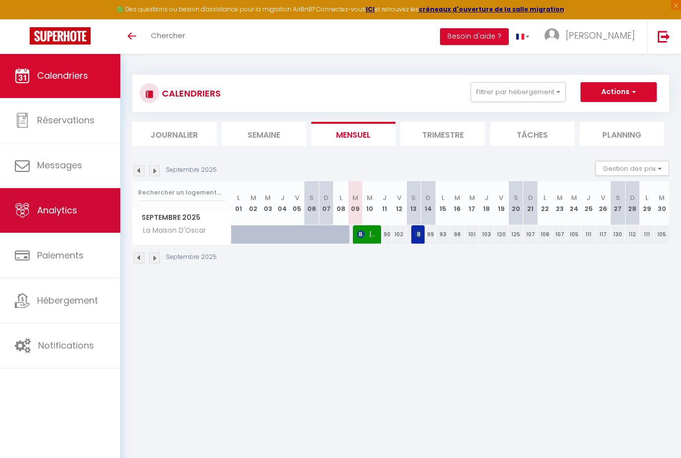
click at [73, 228] on link "Analytics" at bounding box center [60, 210] width 120 height 45
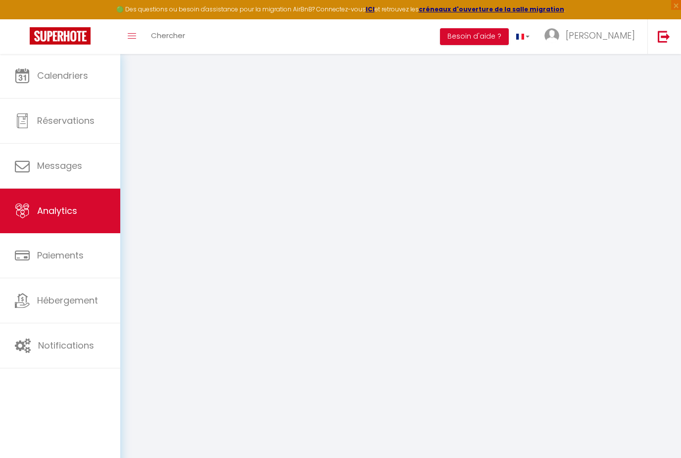
select select "2025"
select select "9"
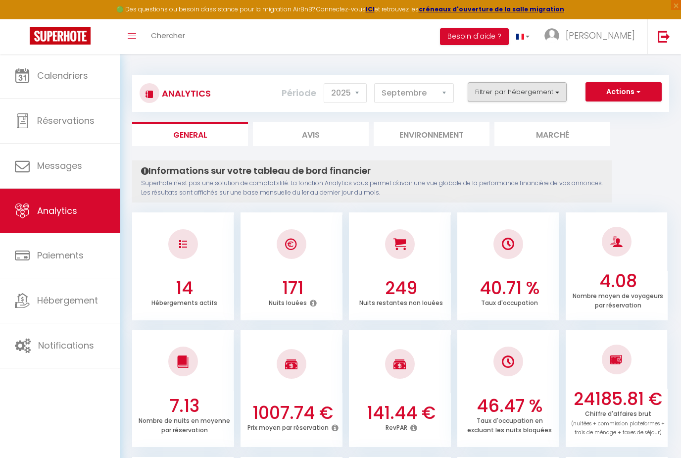
click at [543, 87] on button "Filtrer par hébergement" at bounding box center [517, 92] width 99 height 20
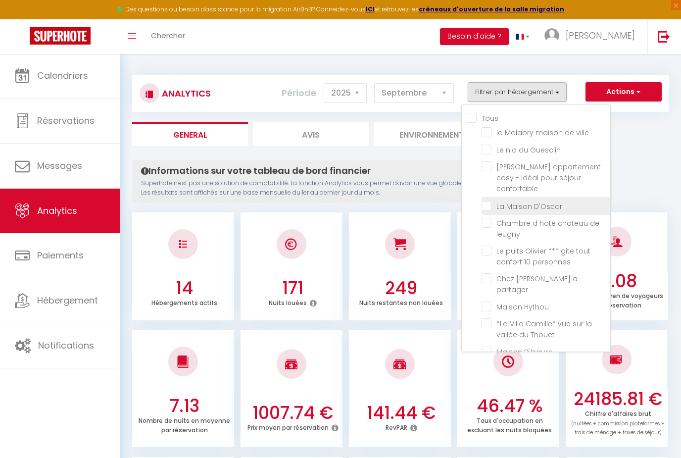
click at [490, 200] on D\'Oscar "checkbox" at bounding box center [546, 205] width 129 height 10
checkbox D\'Oscar "true"
checkbox ville "false"
checkbox Guesclin "false"
checkbox confortable "false"
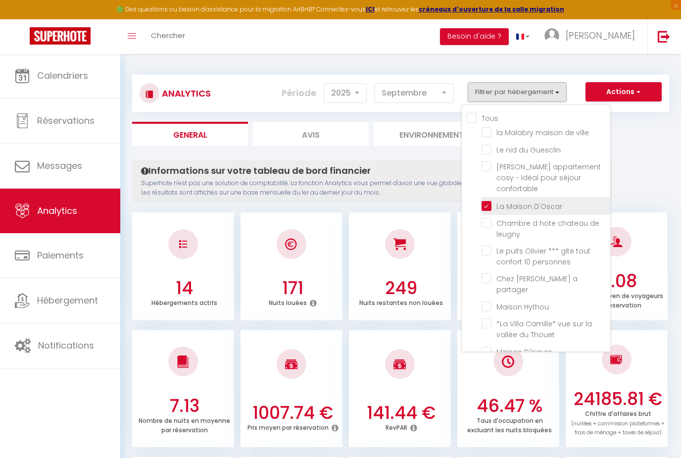
checkbox leugny "false"
checkbox personnes "false"
checkbox partager "false"
checkbox Hythou "false"
checkbox Thouet "false"
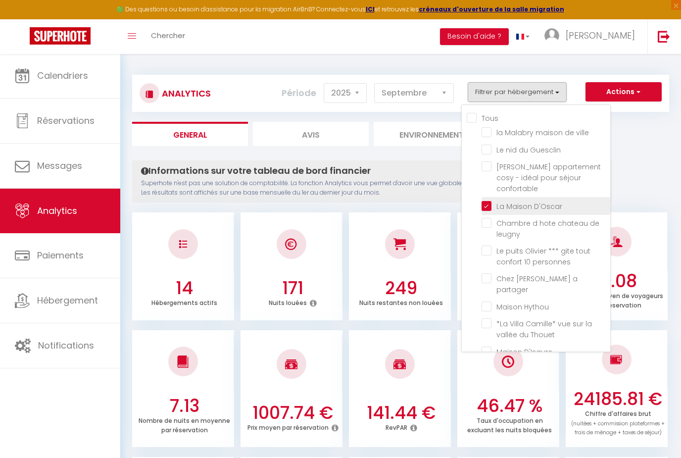
checkbox D\'Isaure "false"
checkbox sangha "false"
checkbox sevres "false"
checkbox Verger "false"
checkbox chateau "false"
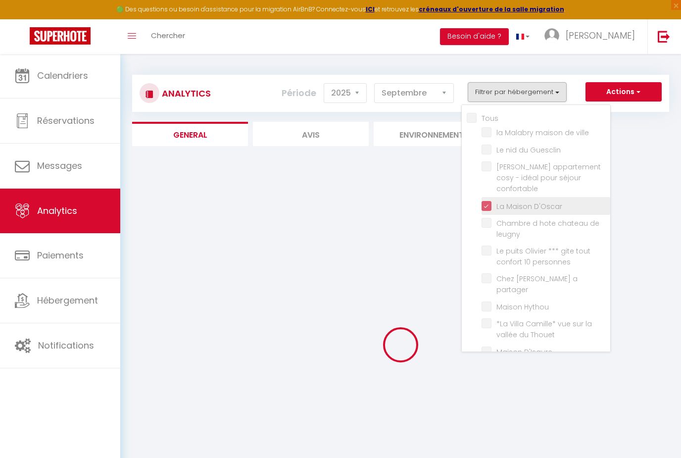
checkbox ville "false"
checkbox Guesclin "false"
checkbox confortable "false"
checkbox leugny "false"
checkbox personnes "false"
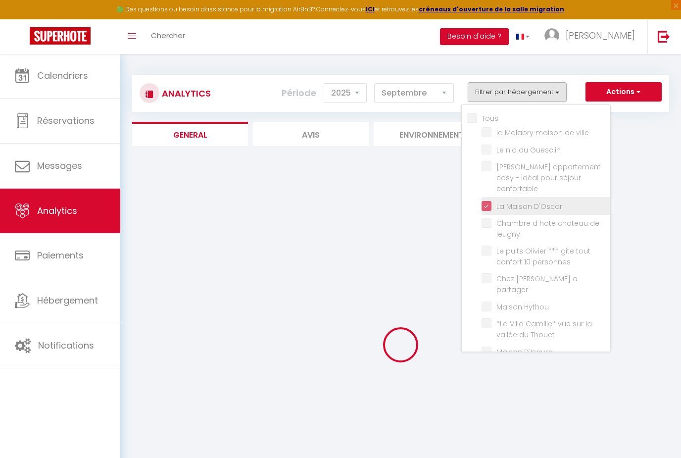
checkbox partager "false"
checkbox Hythou "false"
checkbox Thouet "false"
checkbox D\'Isaure "false"
checkbox sangha "false"
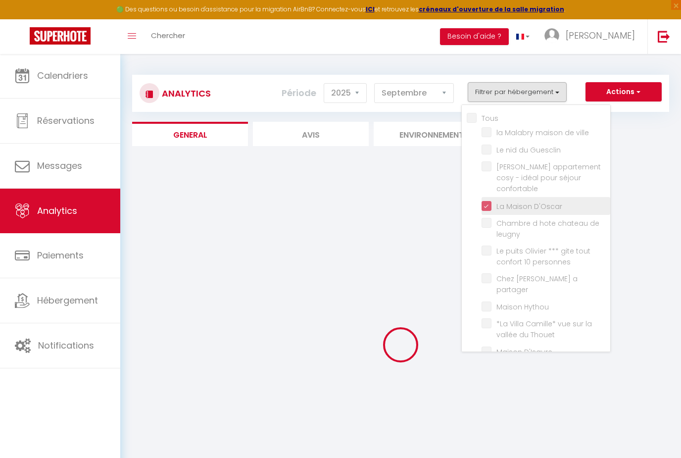
checkbox sevres "false"
checkbox Verger "false"
checkbox chateau "false"
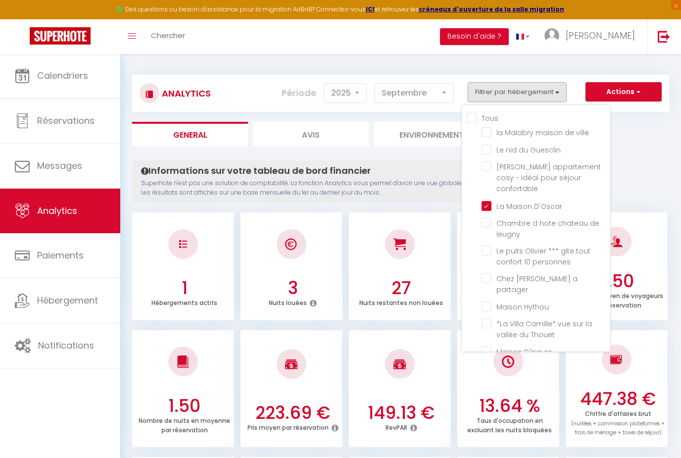
click at [415, 92] on div at bounding box center [340, 229] width 681 height 458
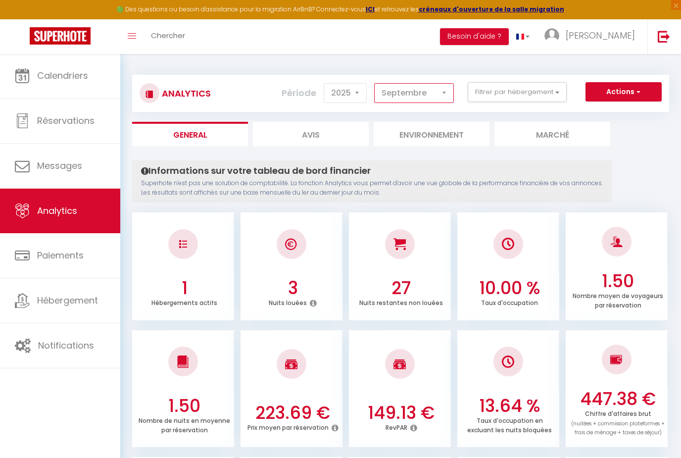
click at [424, 91] on select "[PERSON_NAME] Mars [PERSON_NAME] Juin Juillet Août Septembre Octobre Novembre D…" at bounding box center [414, 93] width 80 height 20
select select "6"
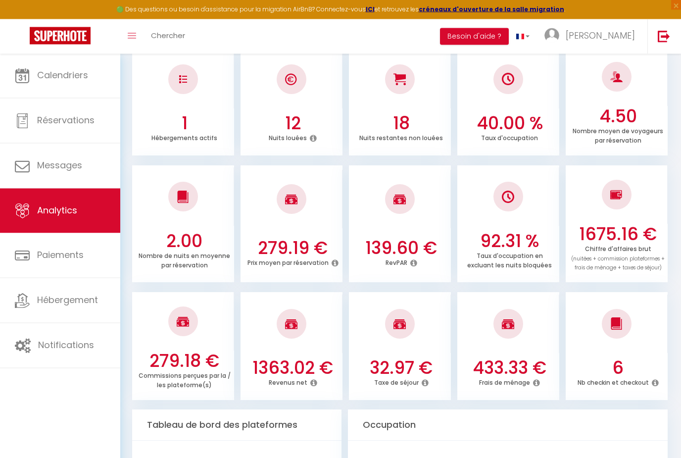
scroll to position [165, 0]
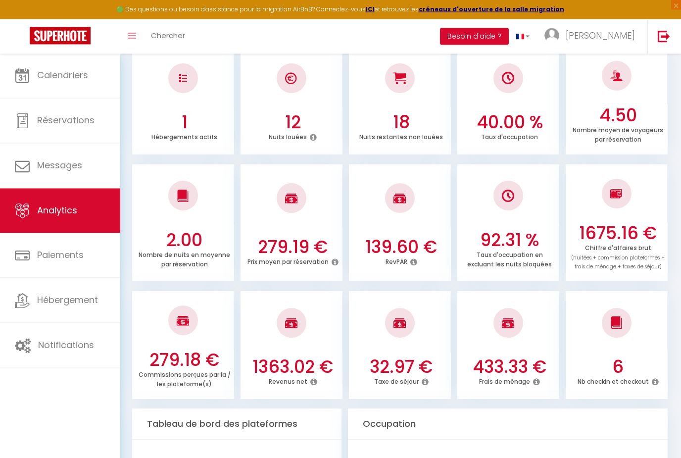
click at [315, 380] on icon at bounding box center [313, 382] width 7 height 8
click at [286, 387] on div "1363.02 € Revenus net" at bounding box center [292, 376] width 102 height 40
click at [313, 378] on icon at bounding box center [313, 382] width 7 height 8
click at [345, 284] on div "279.18 € Commissions perçues par la / les plateforme(s) 1363.02 € Revenus net 3…" at bounding box center [400, 340] width 537 height 118
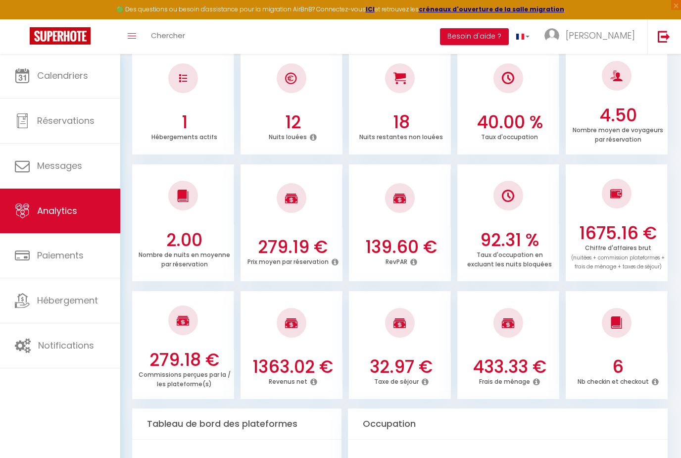
click at [536, 378] on icon at bounding box center [536, 382] width 7 height 8
